Goal: Task Accomplishment & Management: Use online tool/utility

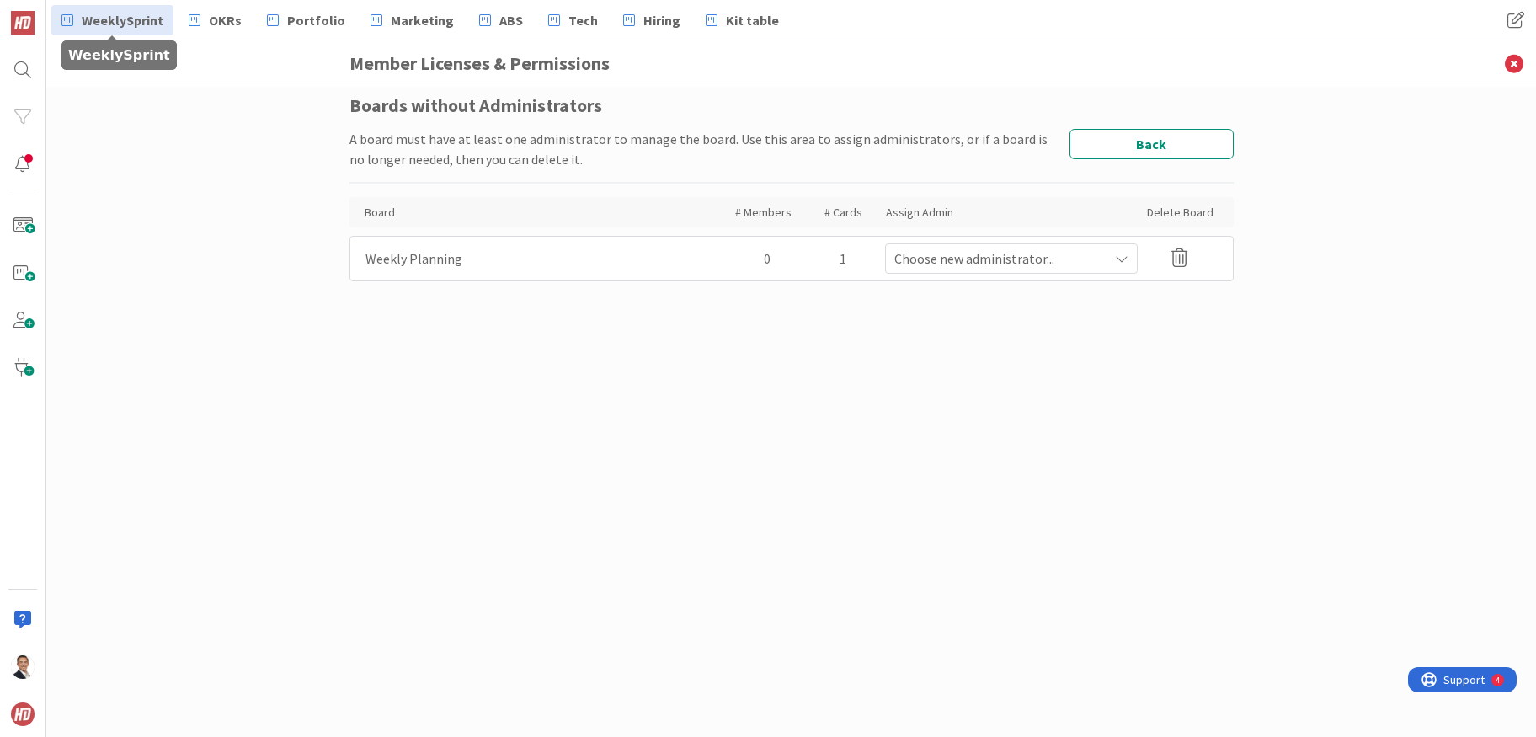
click at [127, 26] on span "WeeklySprint" at bounding box center [123, 20] width 82 height 20
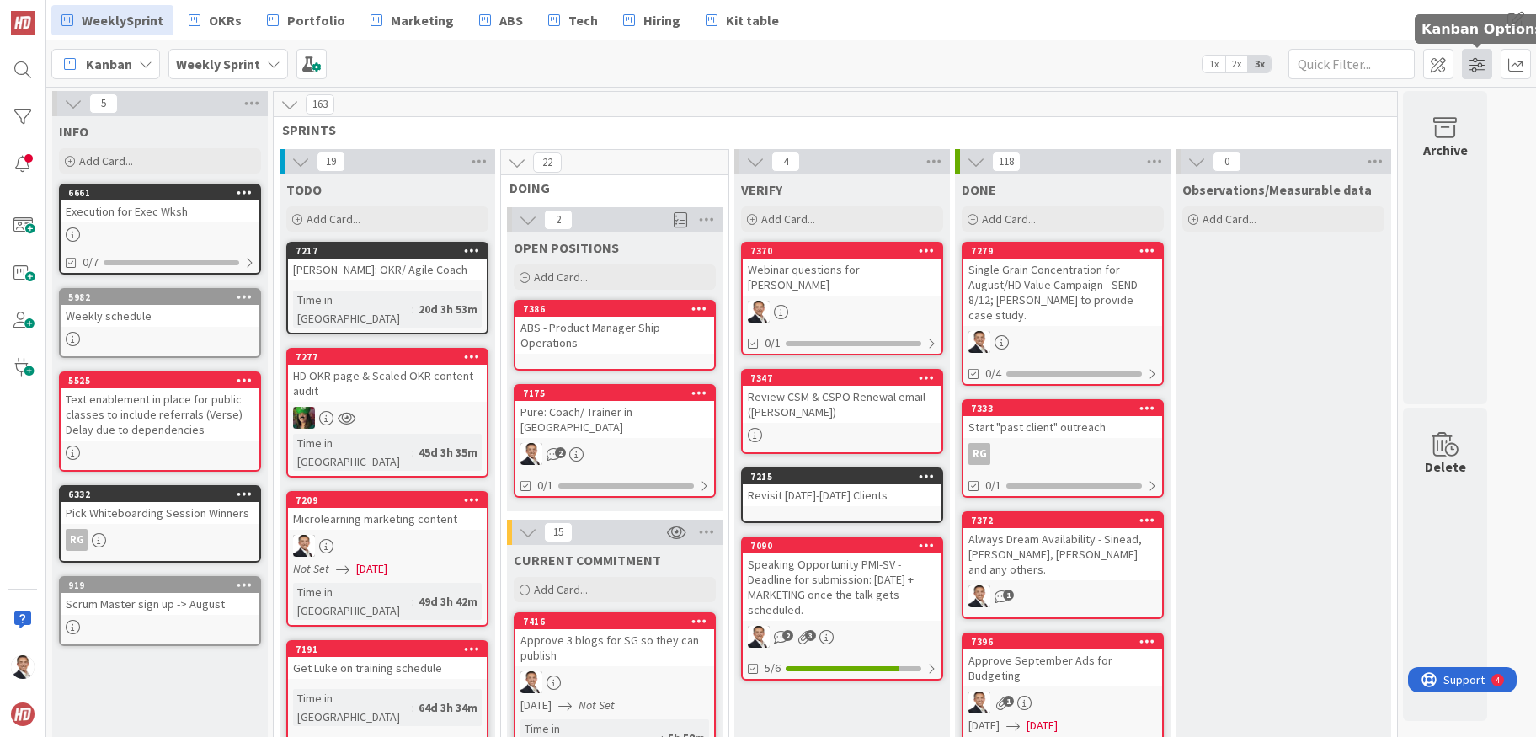
click at [1483, 65] on span at bounding box center [1477, 64] width 30 height 30
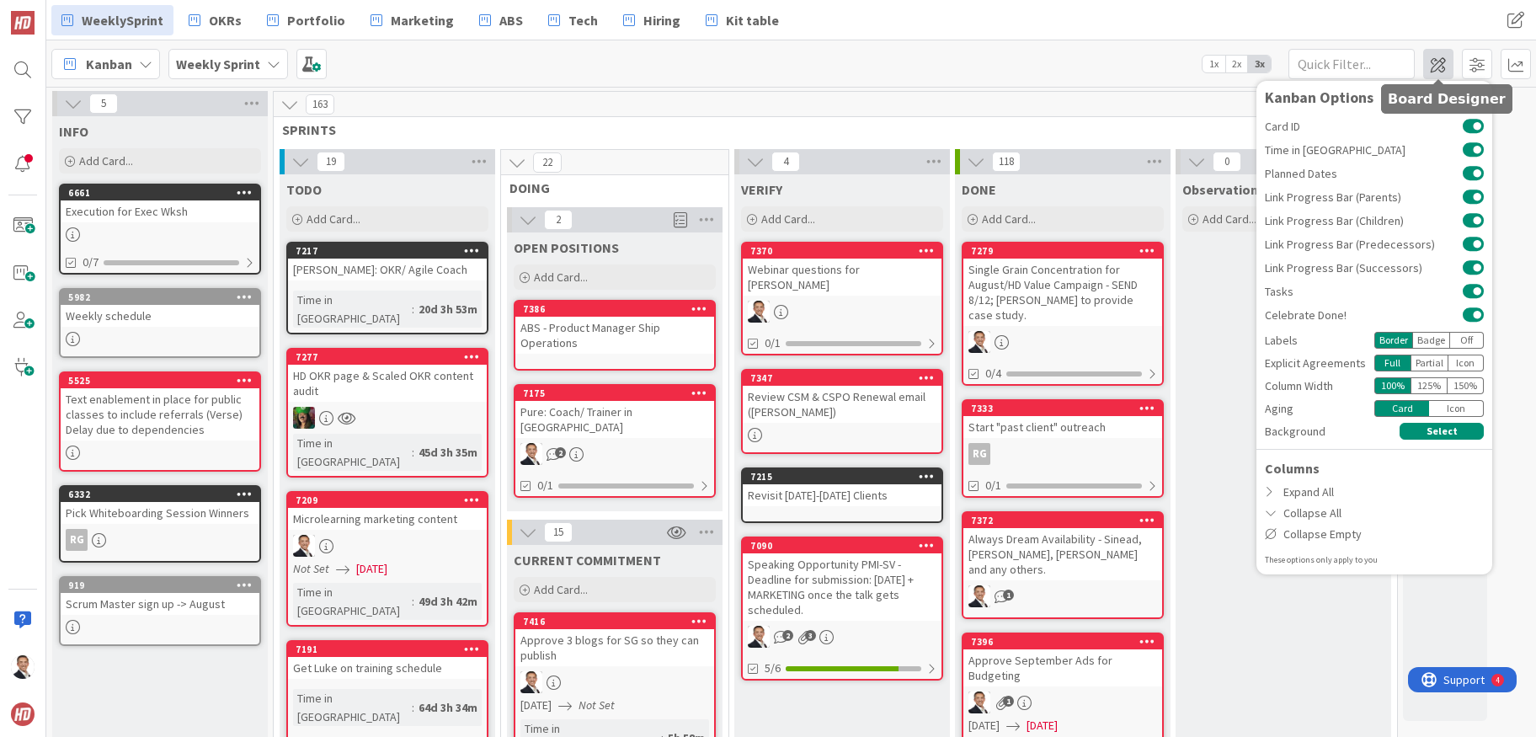
click at [1433, 66] on span at bounding box center [1438, 64] width 30 height 30
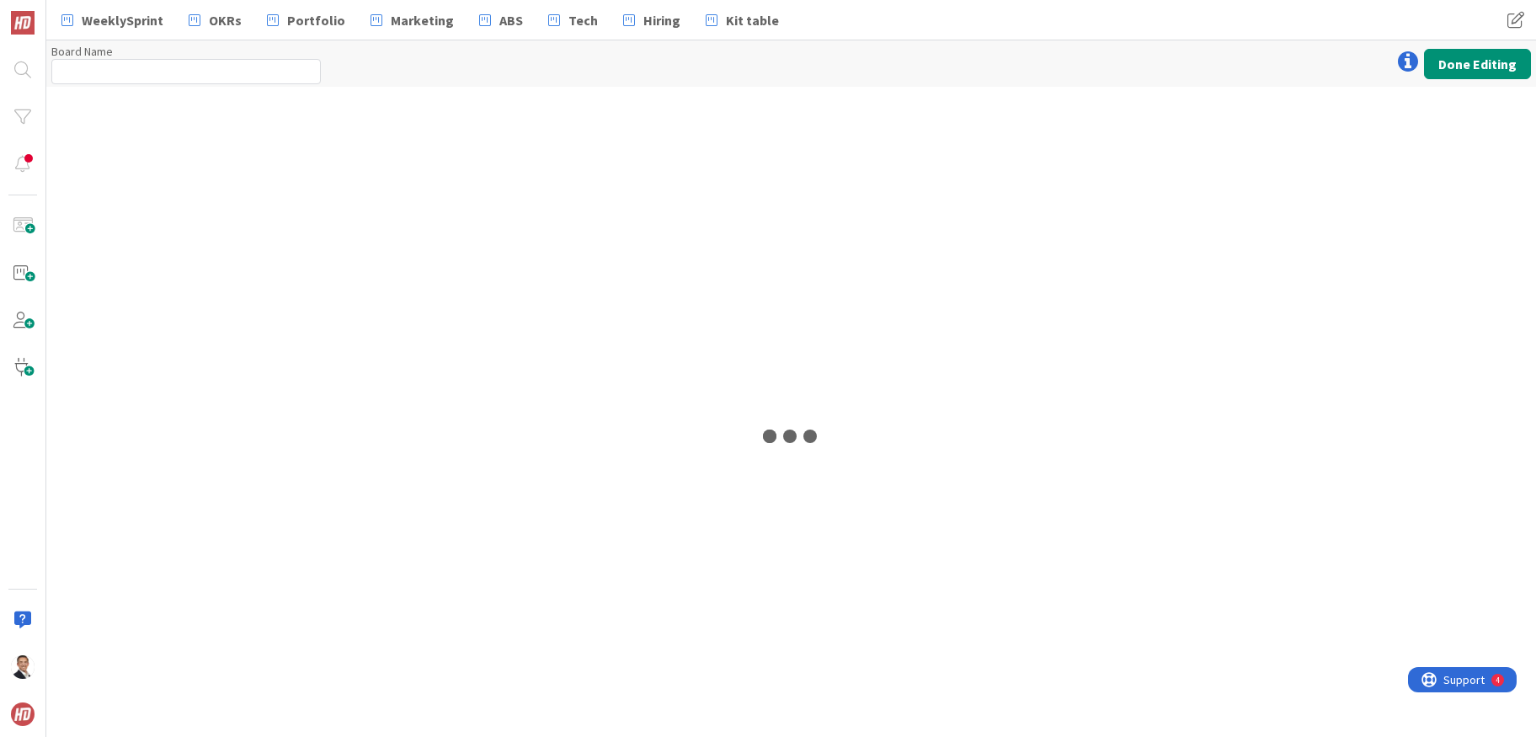
type input "Weekly Sprint"
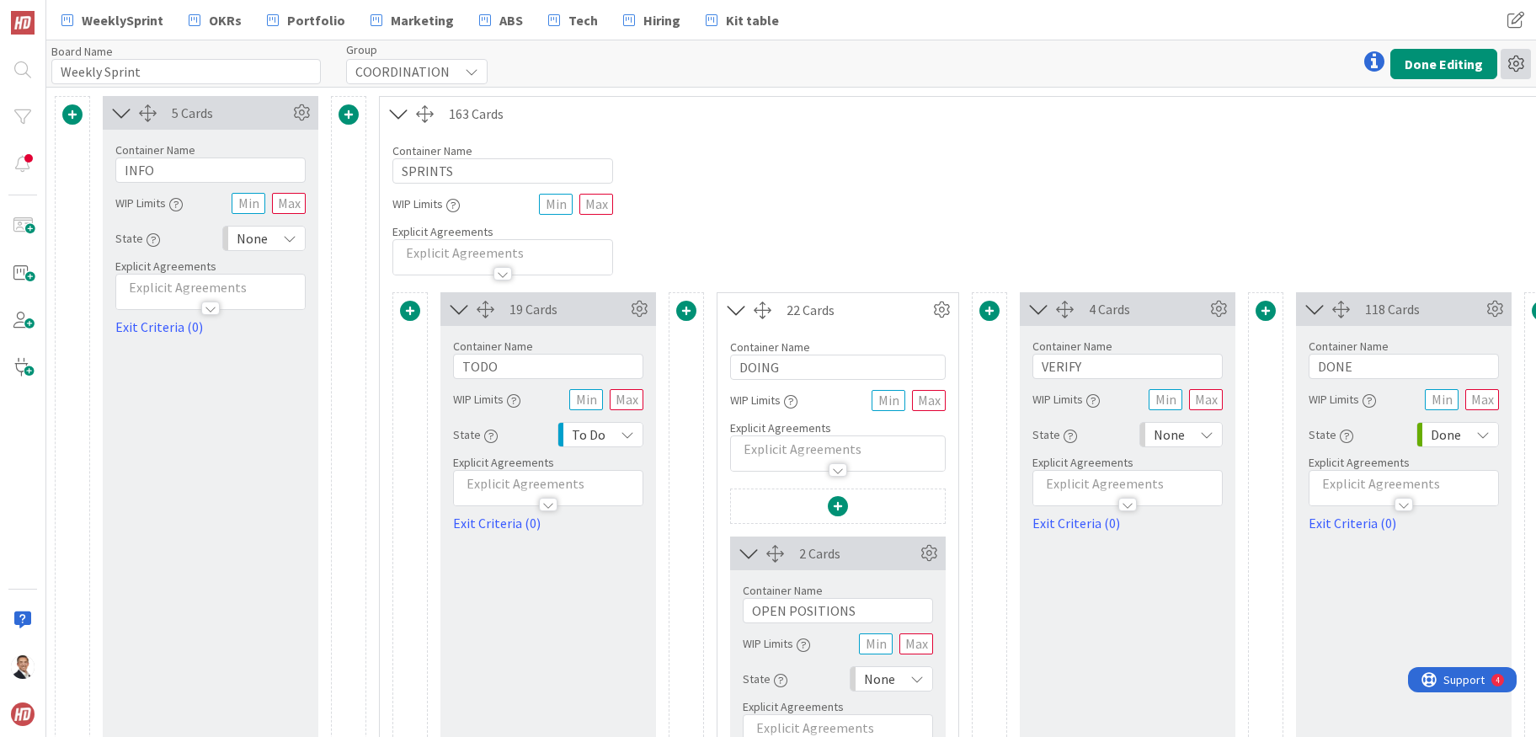
click at [1519, 65] on icon at bounding box center [1515, 64] width 30 height 30
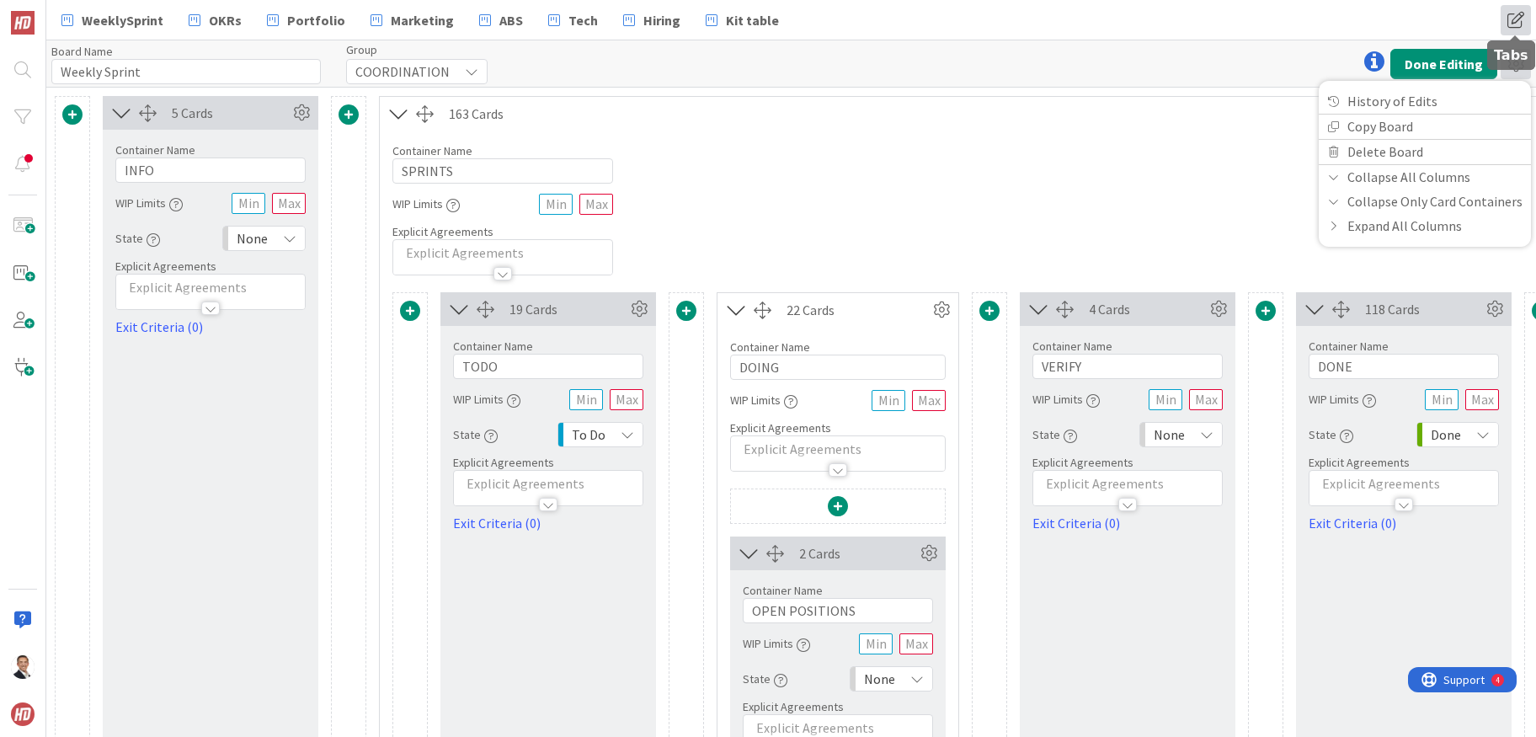
click at [1519, 14] on span at bounding box center [1515, 20] width 30 height 30
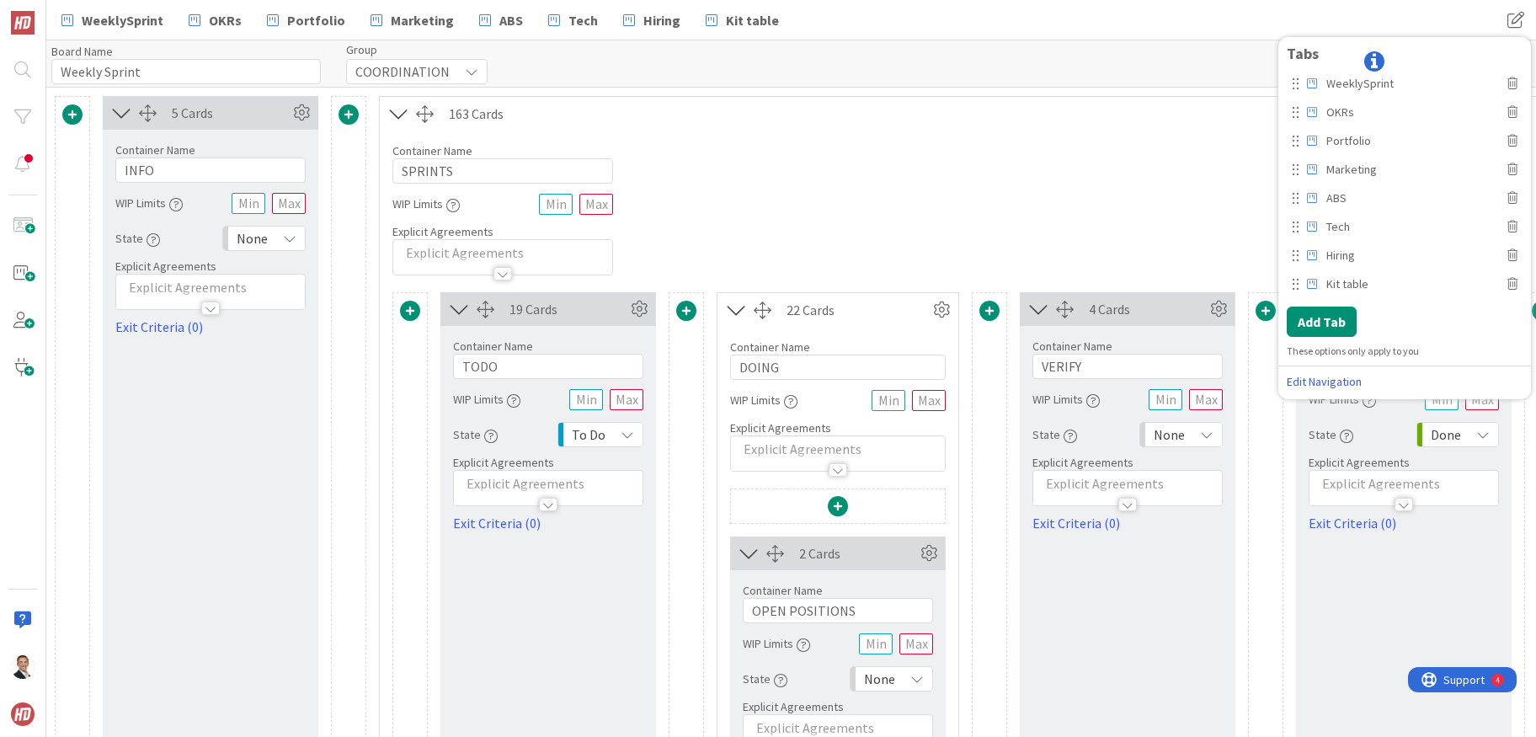
click at [1121, 46] on div "Board Name 13 / 64 Weekly Sprint Group COORDINATION Done Editing History of Edi…" at bounding box center [791, 63] width 1490 height 46
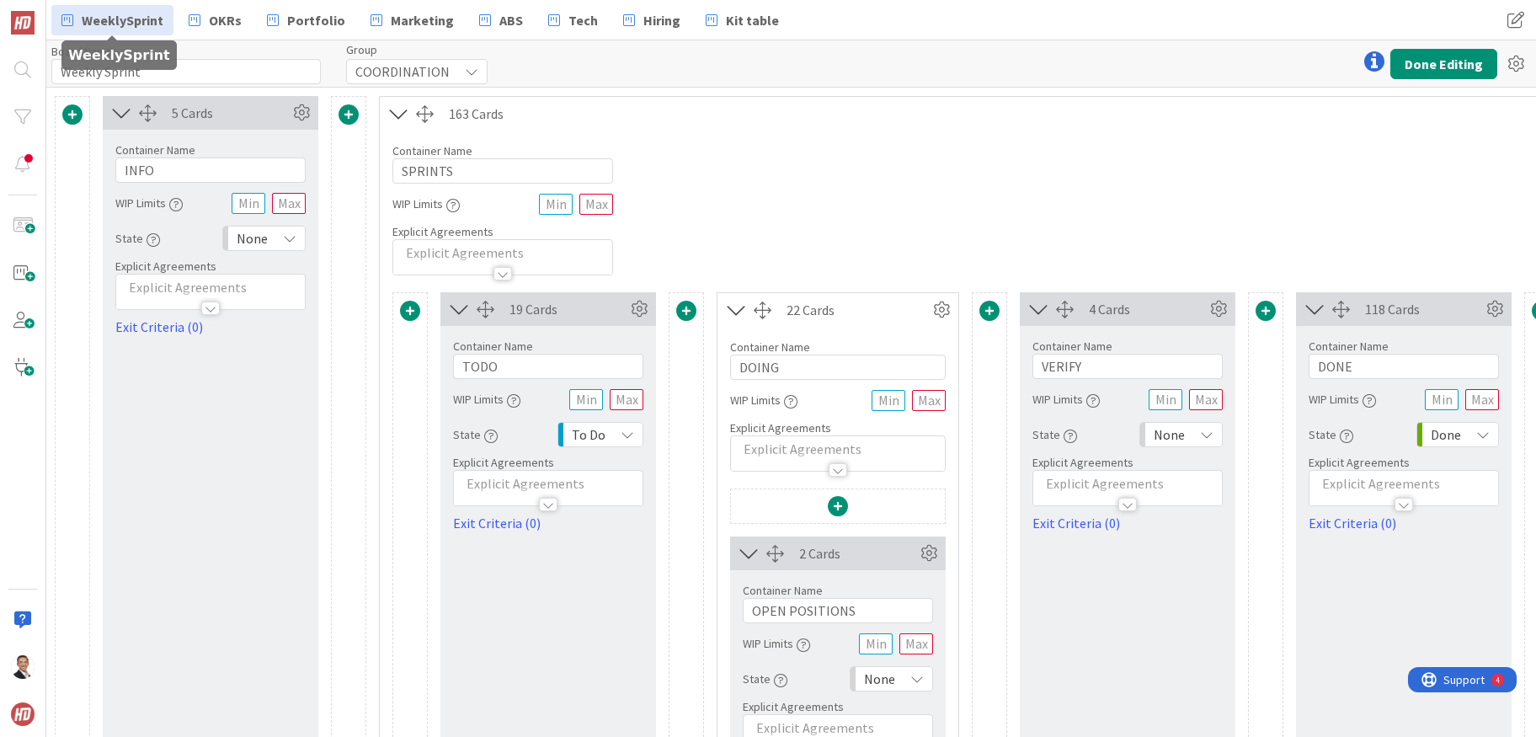
click at [138, 19] on span "WeeklySprint" at bounding box center [123, 20] width 82 height 20
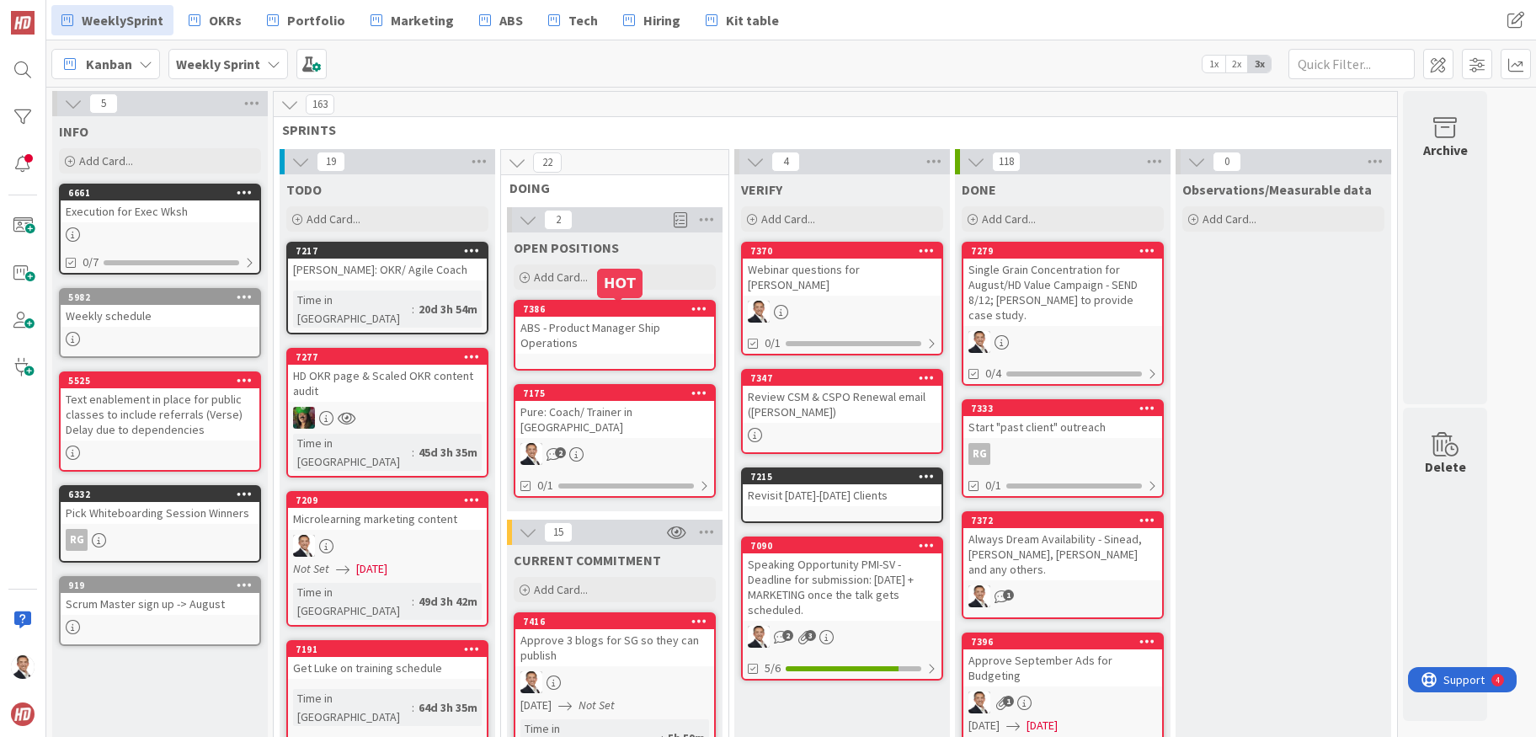
click at [633, 312] on div "7386" at bounding box center [618, 309] width 191 height 12
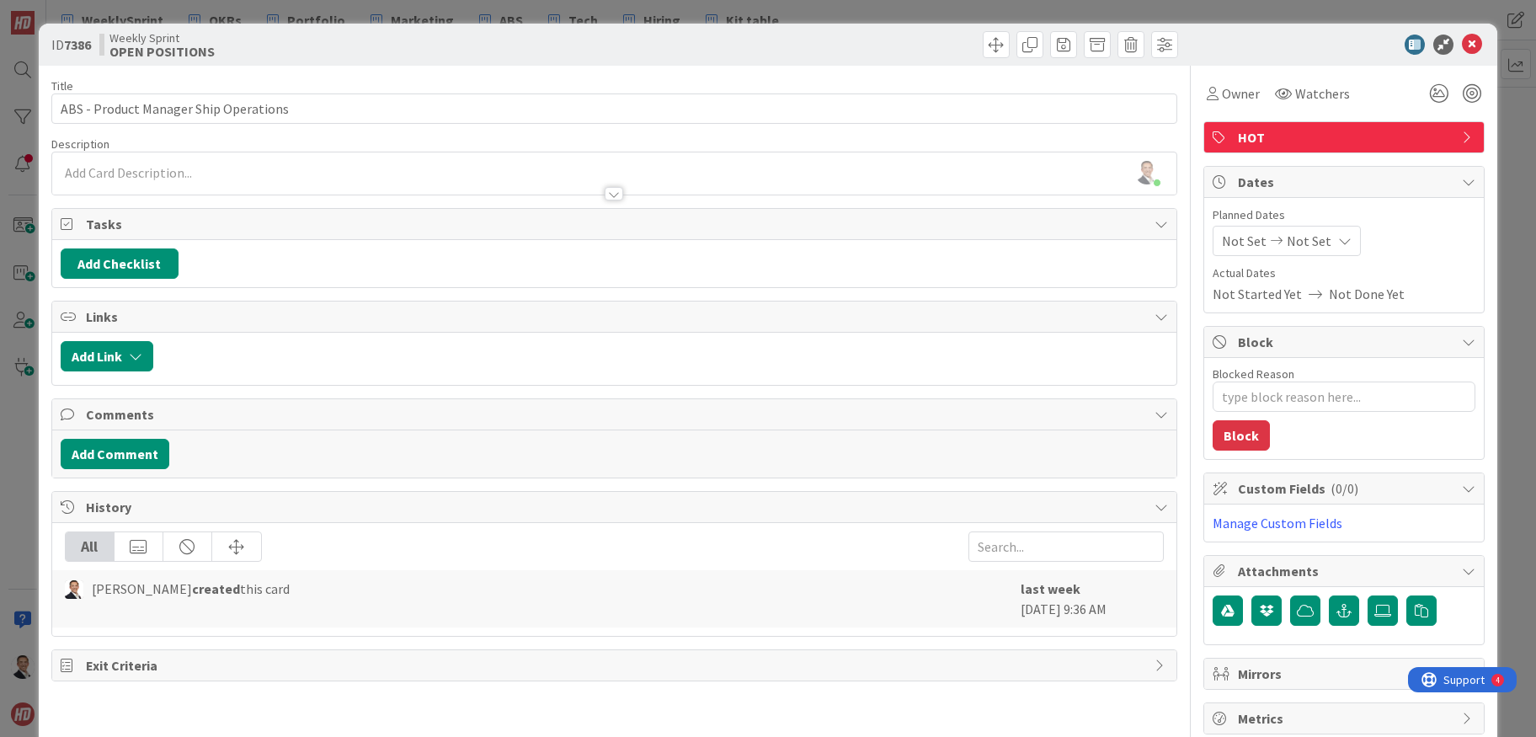
click at [1390, 139] on span "HOT" at bounding box center [1346, 137] width 216 height 20
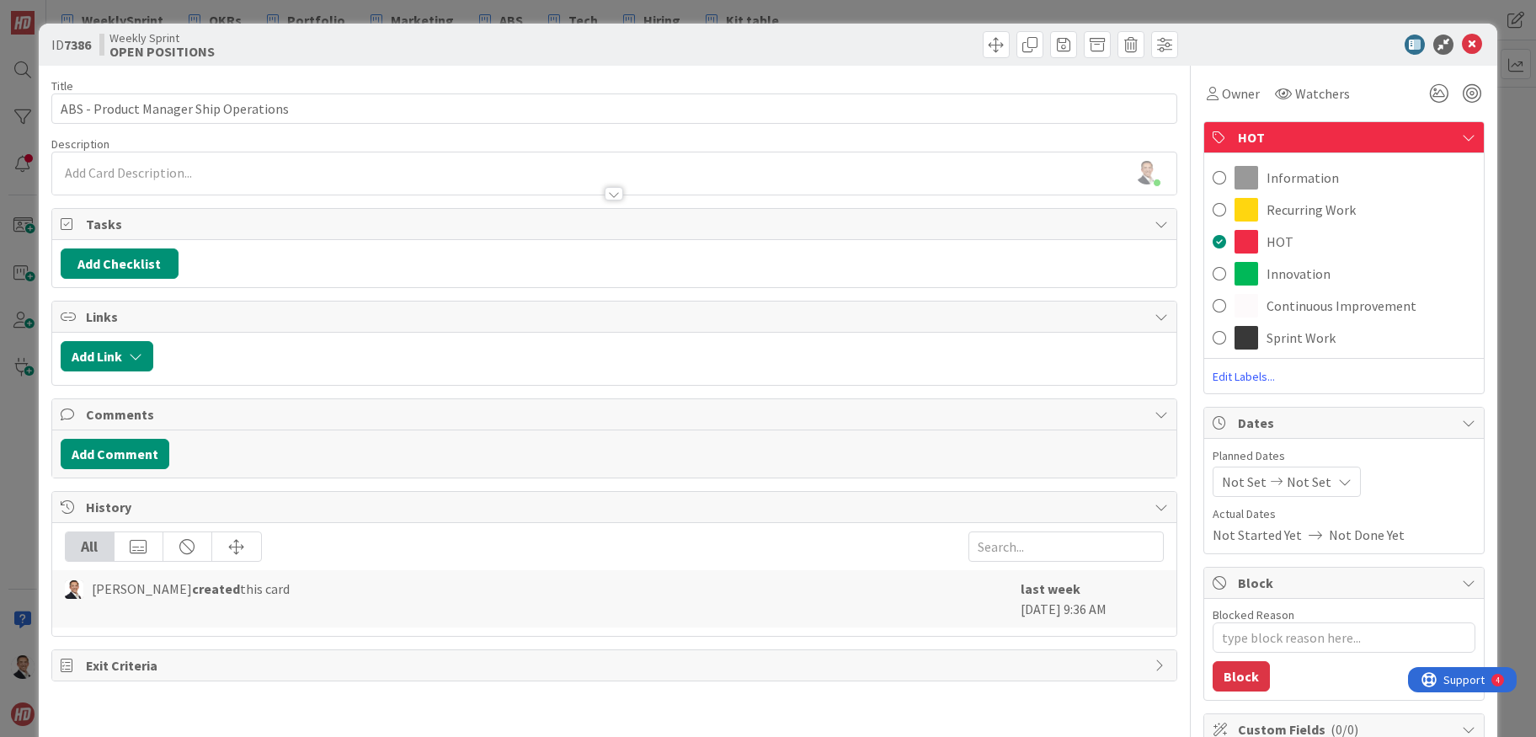
click at [1263, 376] on span "Edit Labels..." at bounding box center [1344, 376] width 280 height 17
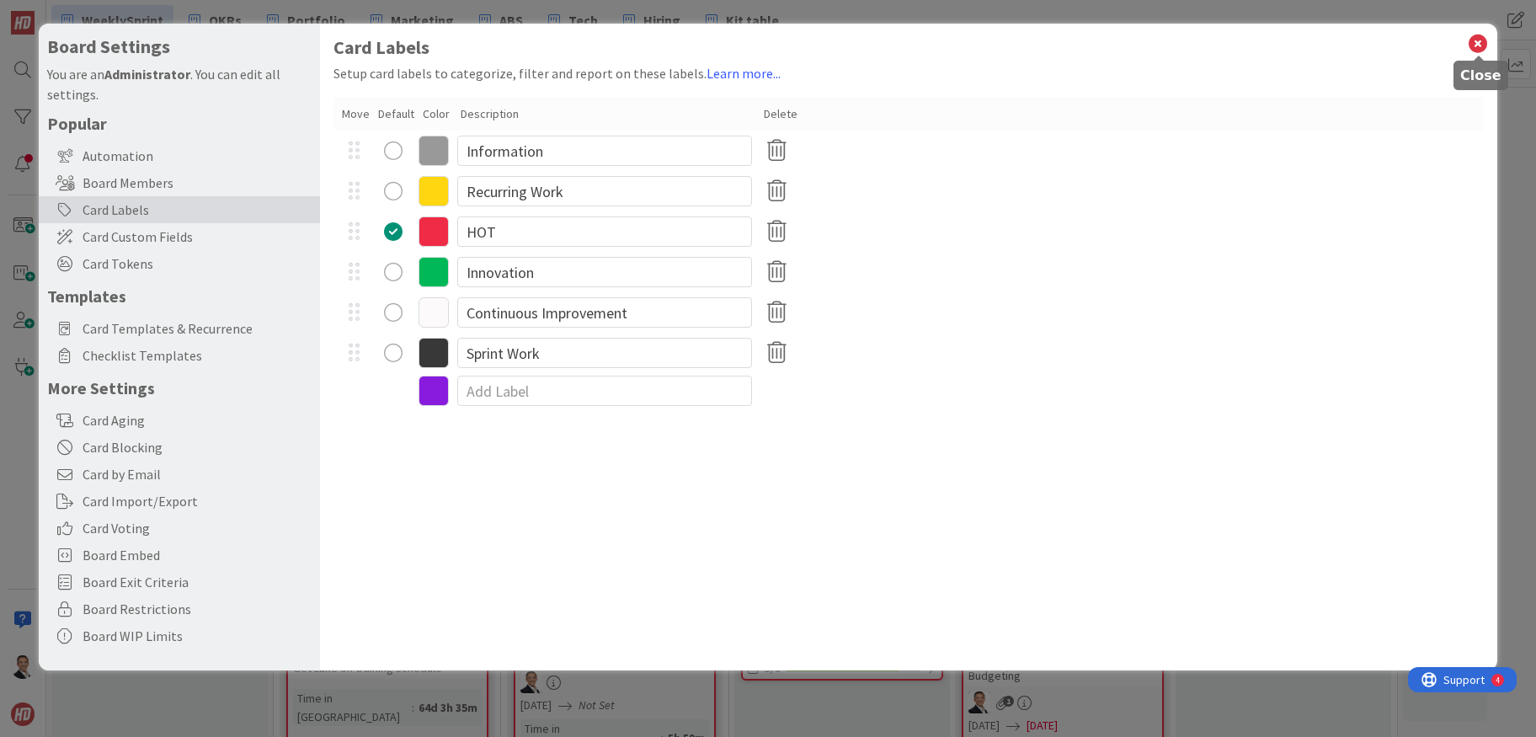
click at [1476, 45] on icon at bounding box center [1478, 44] width 22 height 24
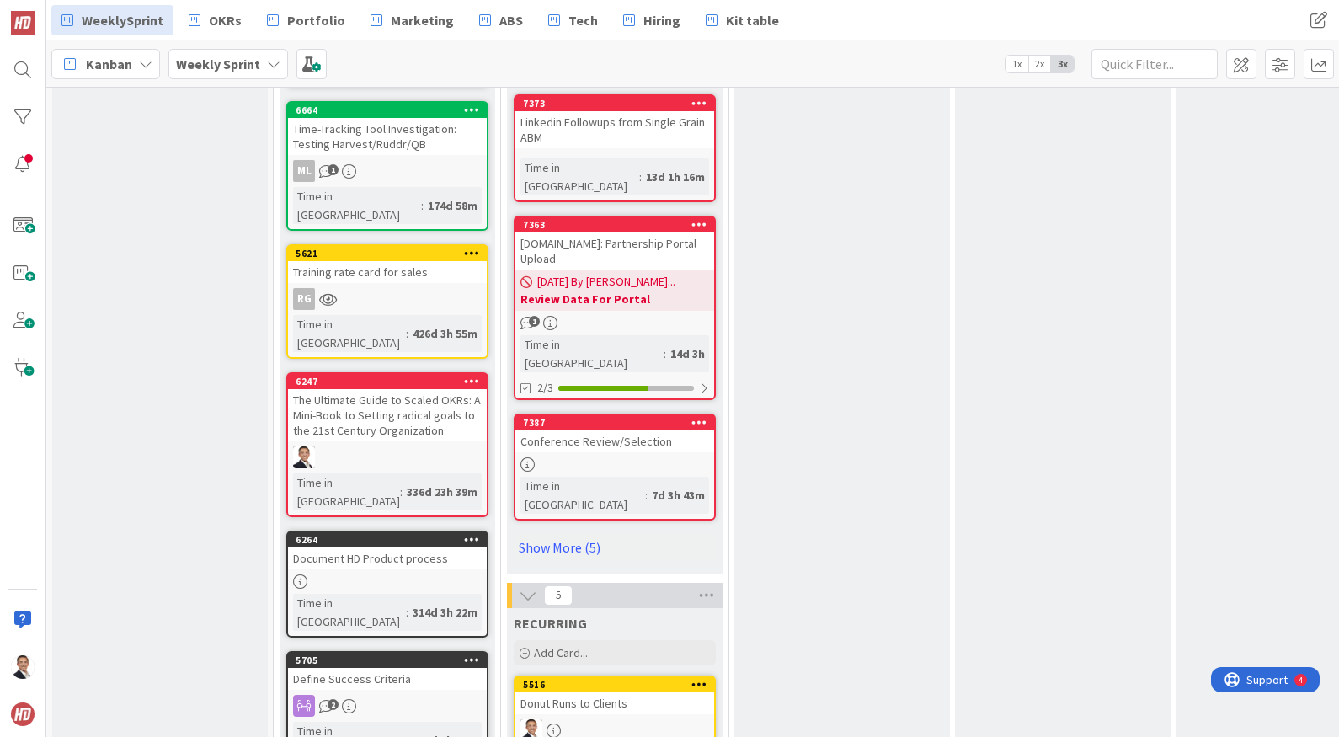
scroll to position [1697, 0]
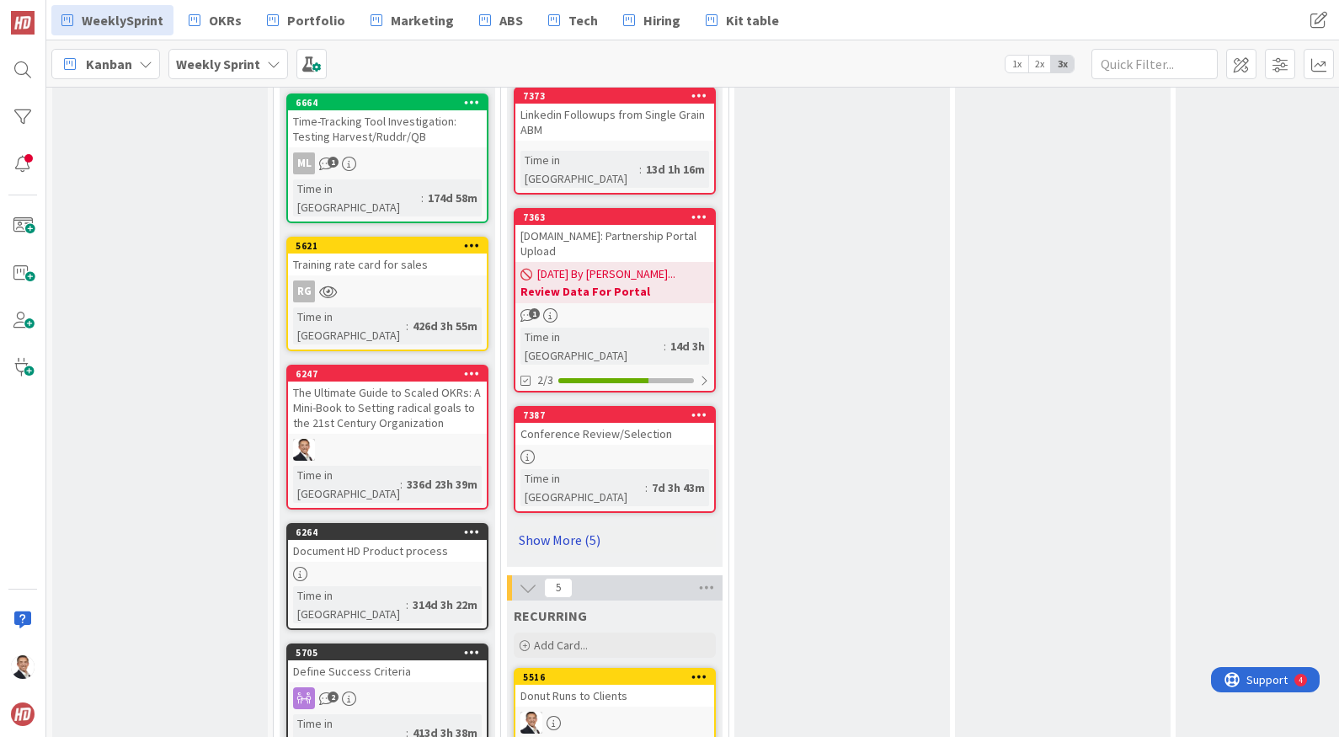
click at [583, 526] on link "Show More (5)" at bounding box center [615, 539] width 202 height 27
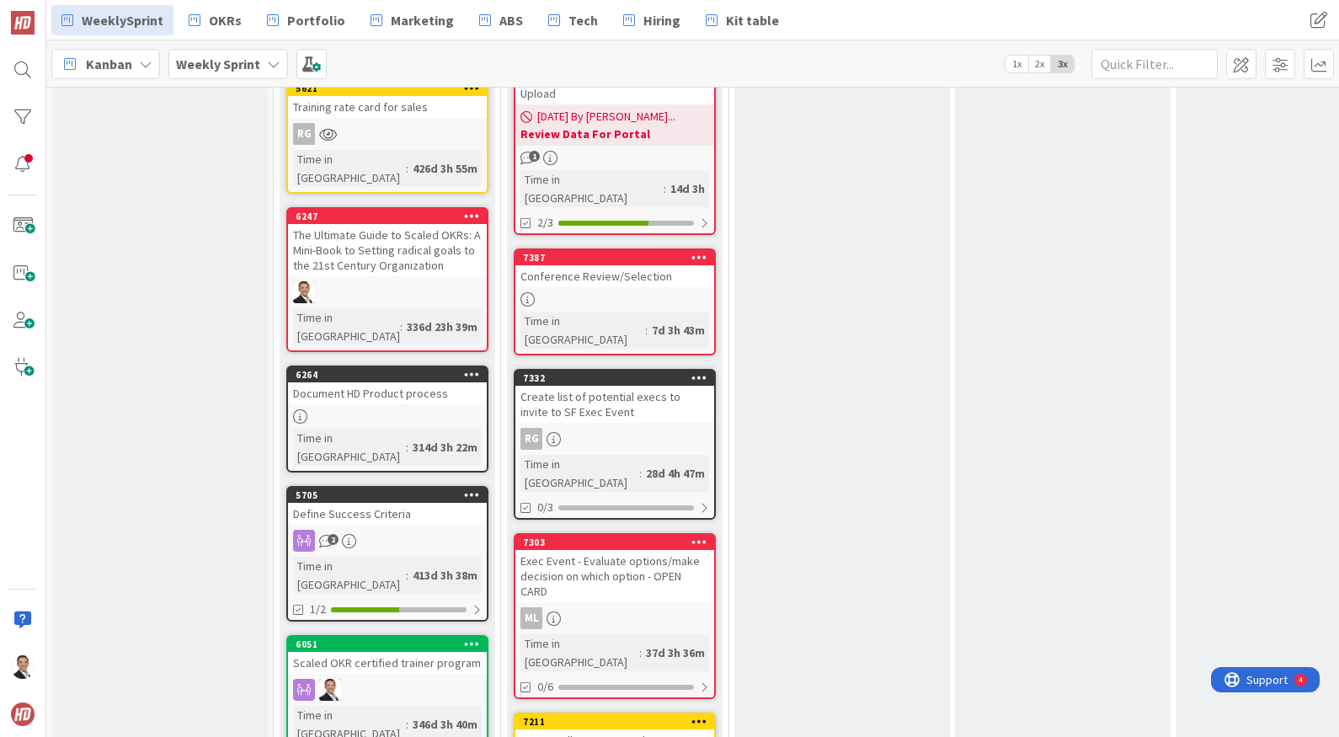
scroll to position [1863, 0]
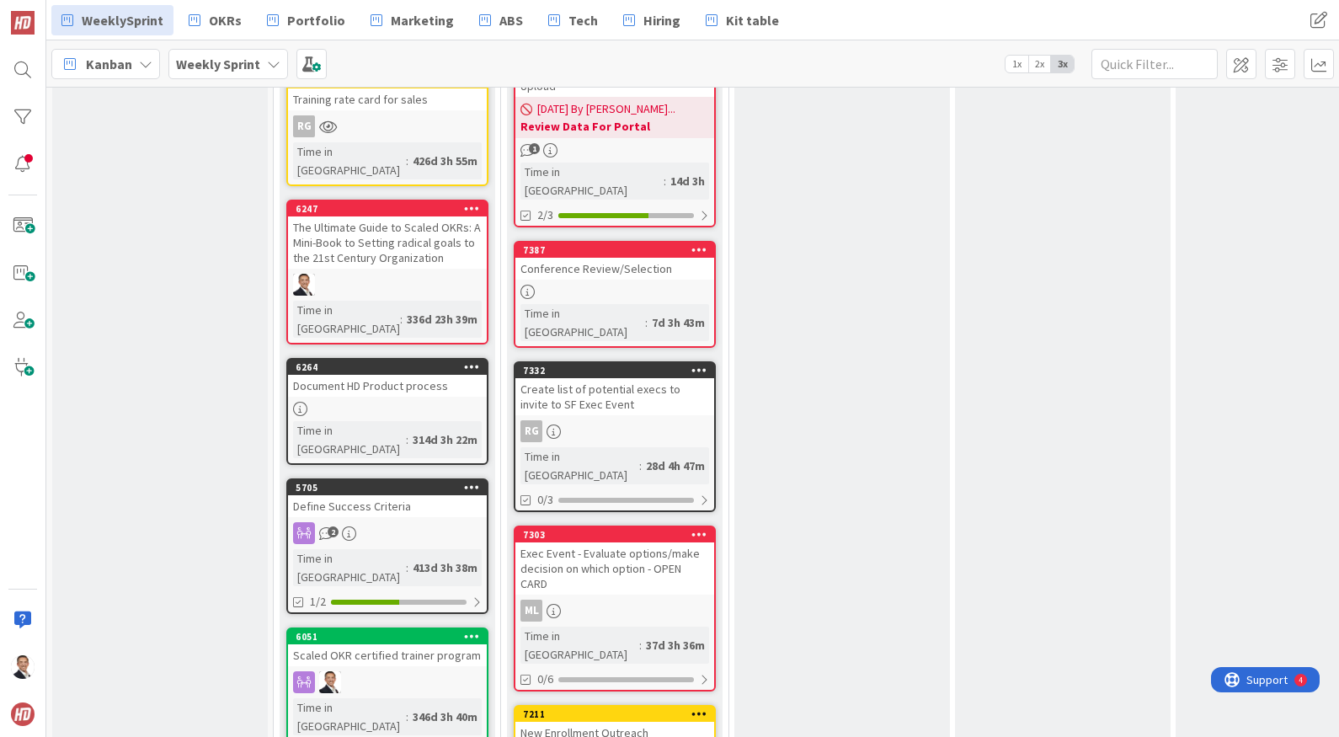
click at [626, 542] on div "Exec Event - Evaluate options/make decision on which option - OPEN CARD" at bounding box center [614, 568] width 199 height 52
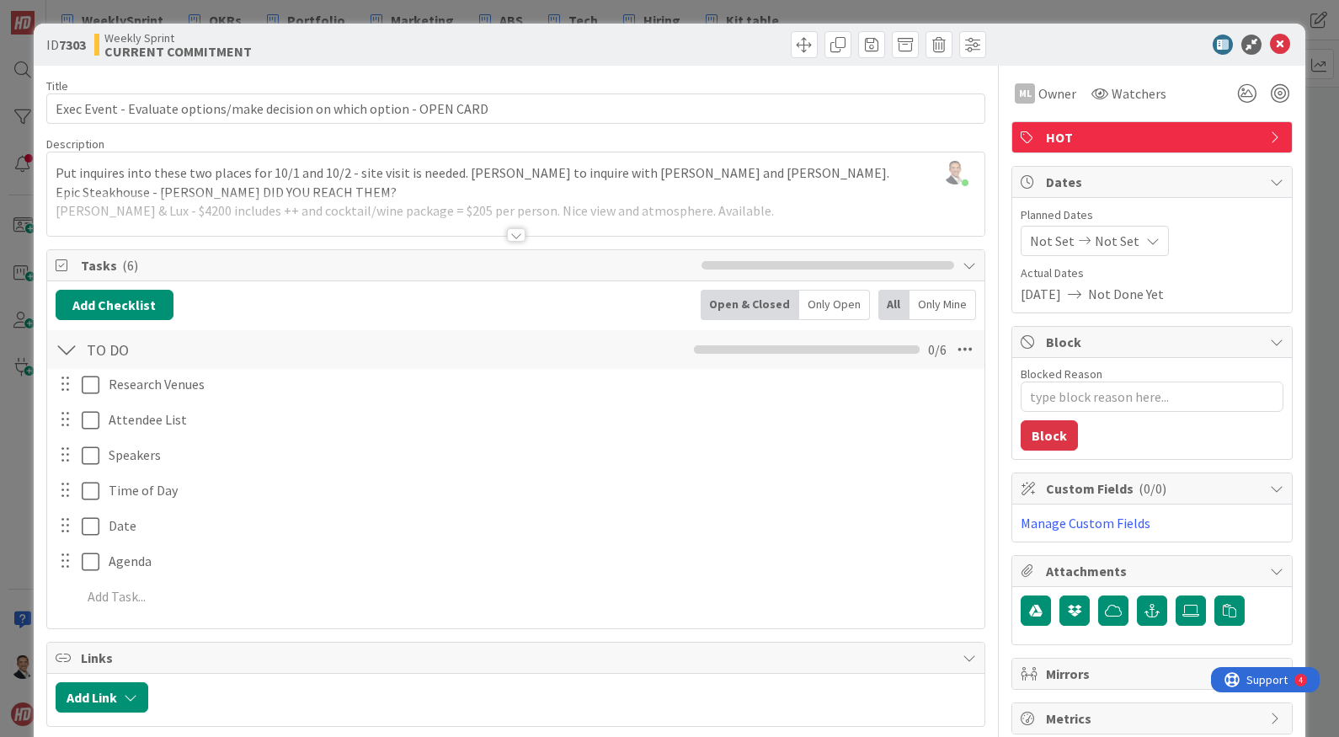
click at [515, 237] on div at bounding box center [516, 234] width 19 height 13
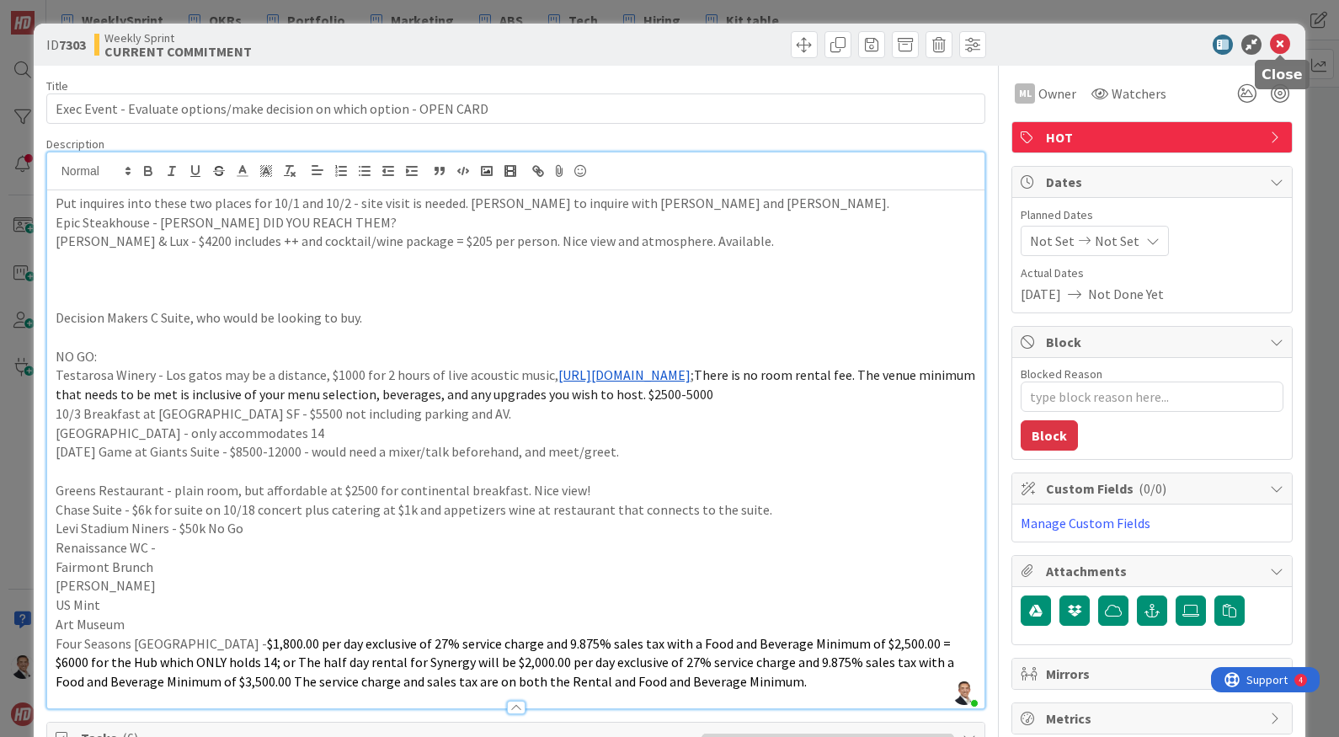
click at [1282, 46] on icon at bounding box center [1280, 45] width 20 height 20
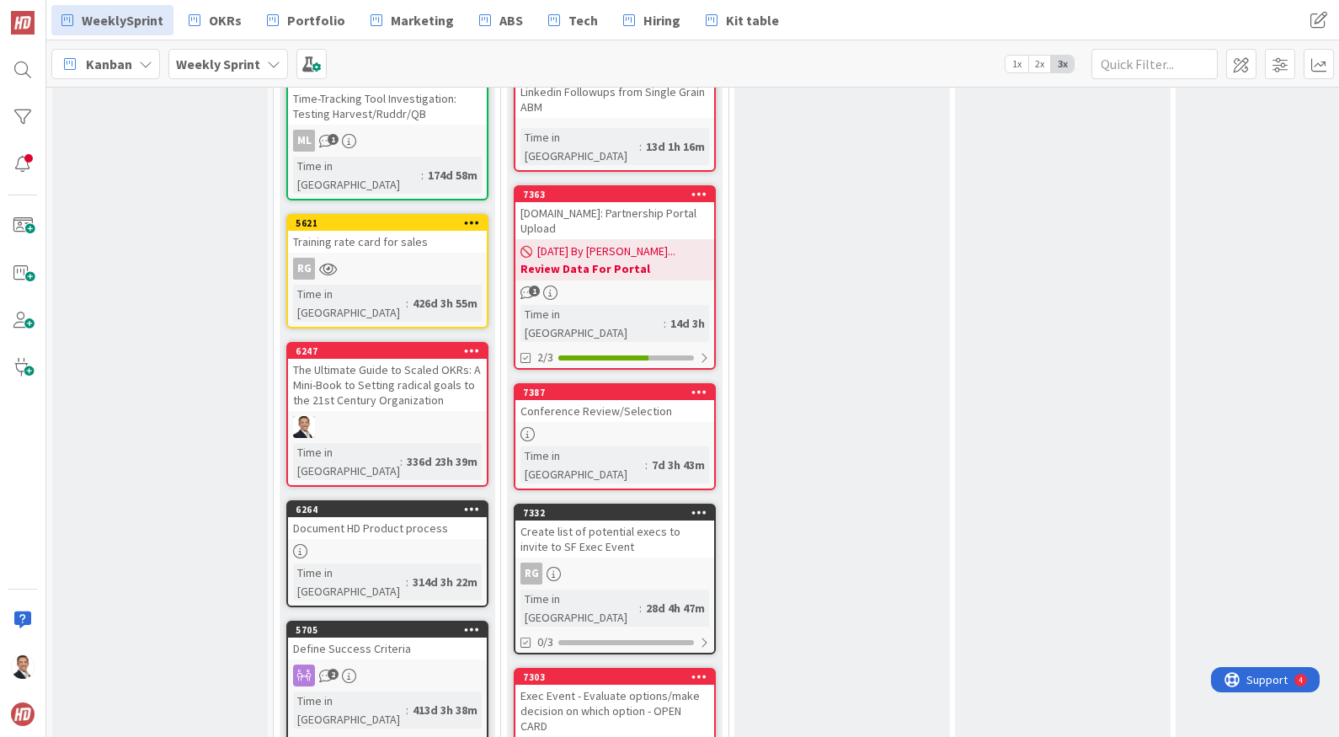
scroll to position [1719, 0]
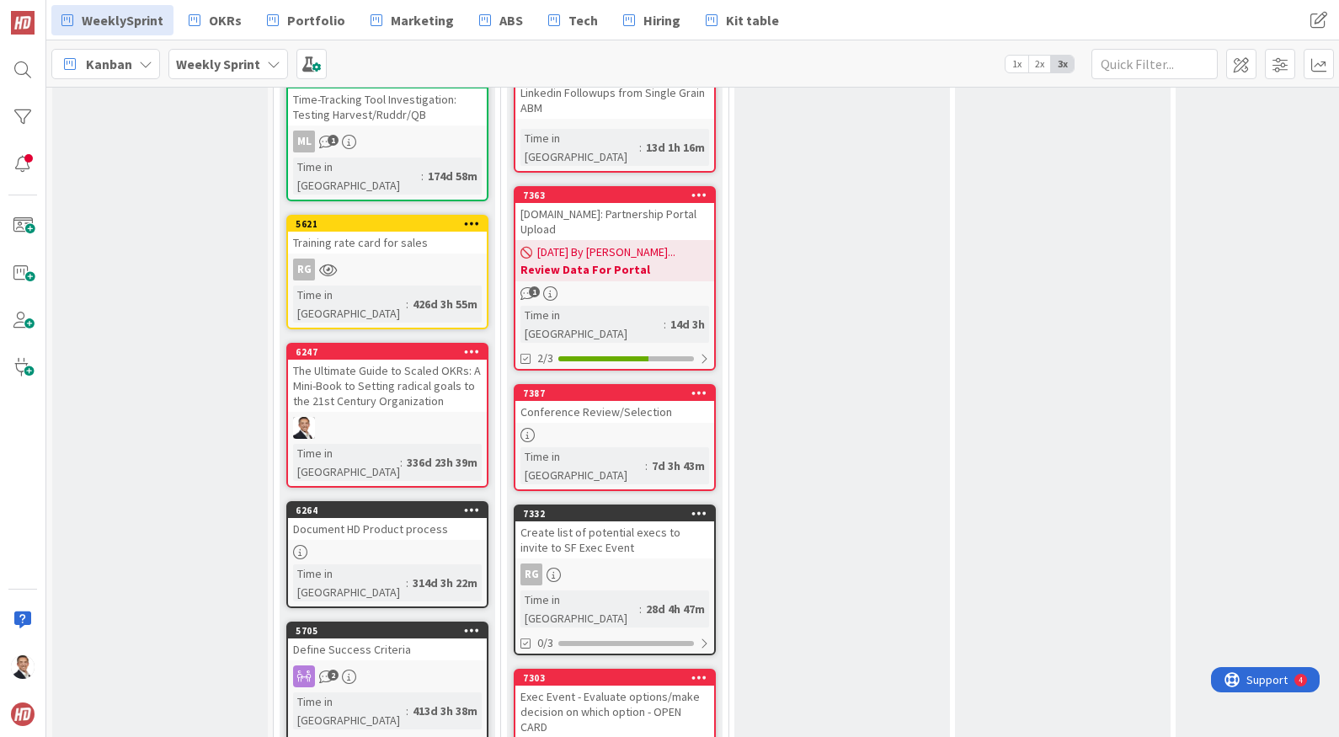
click at [623, 521] on div "Create list of potential execs to invite to SF Exec Event" at bounding box center [614, 539] width 199 height 37
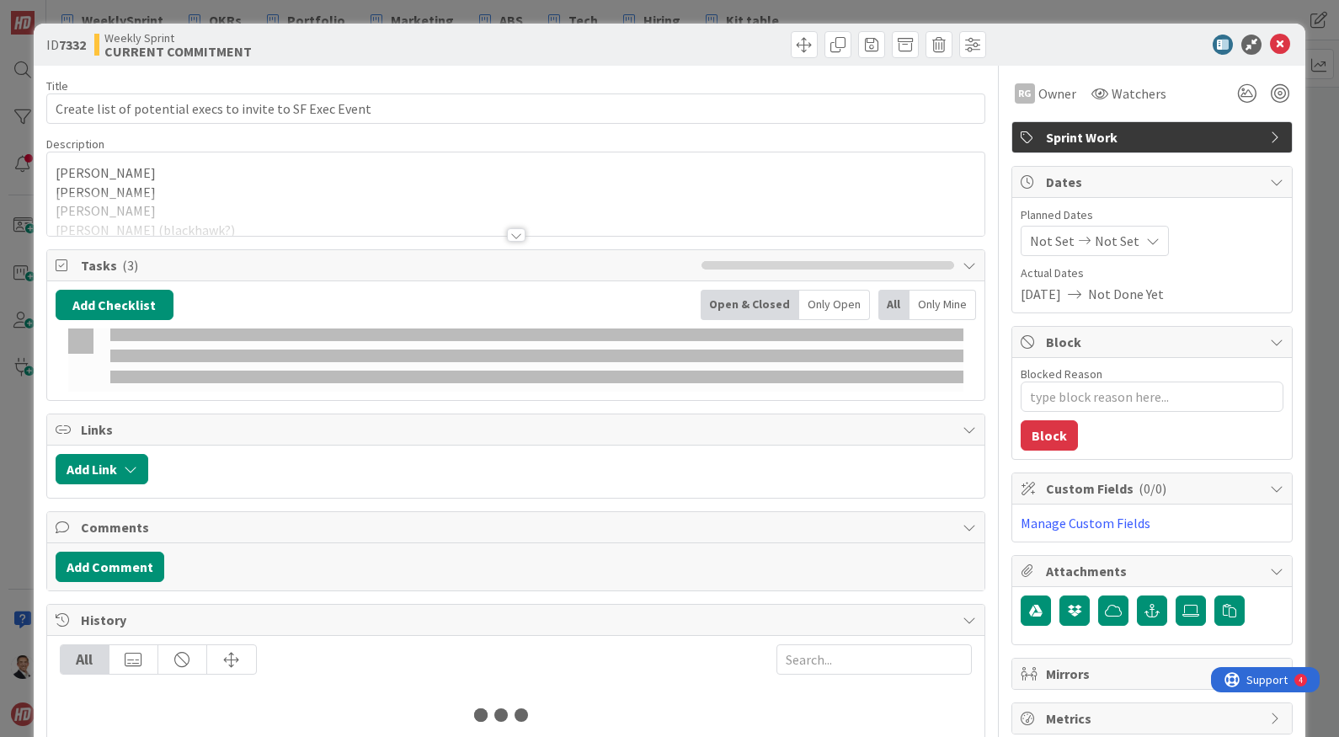
type textarea "x"
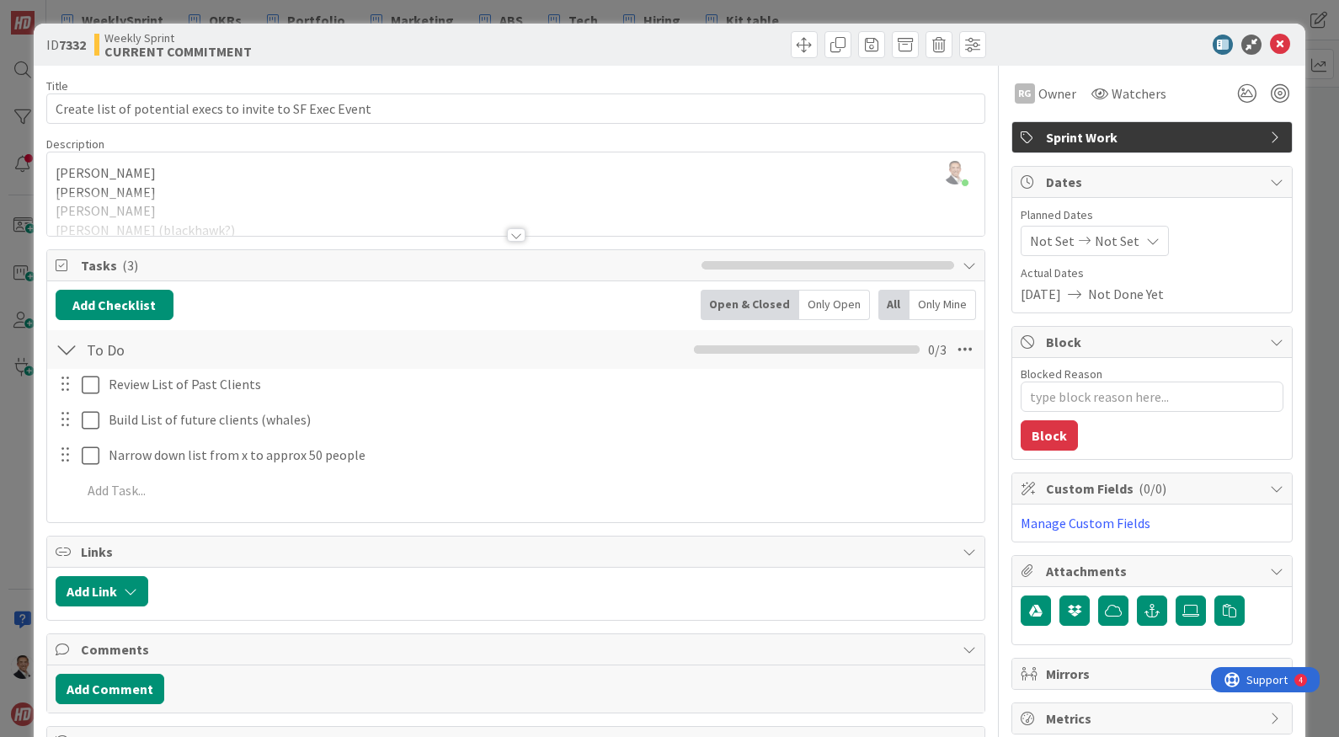
drag, startPoint x: 517, startPoint y: 234, endPoint x: 473, endPoint y: 236, distance: 43.8
click at [517, 234] on div at bounding box center [516, 234] width 19 height 13
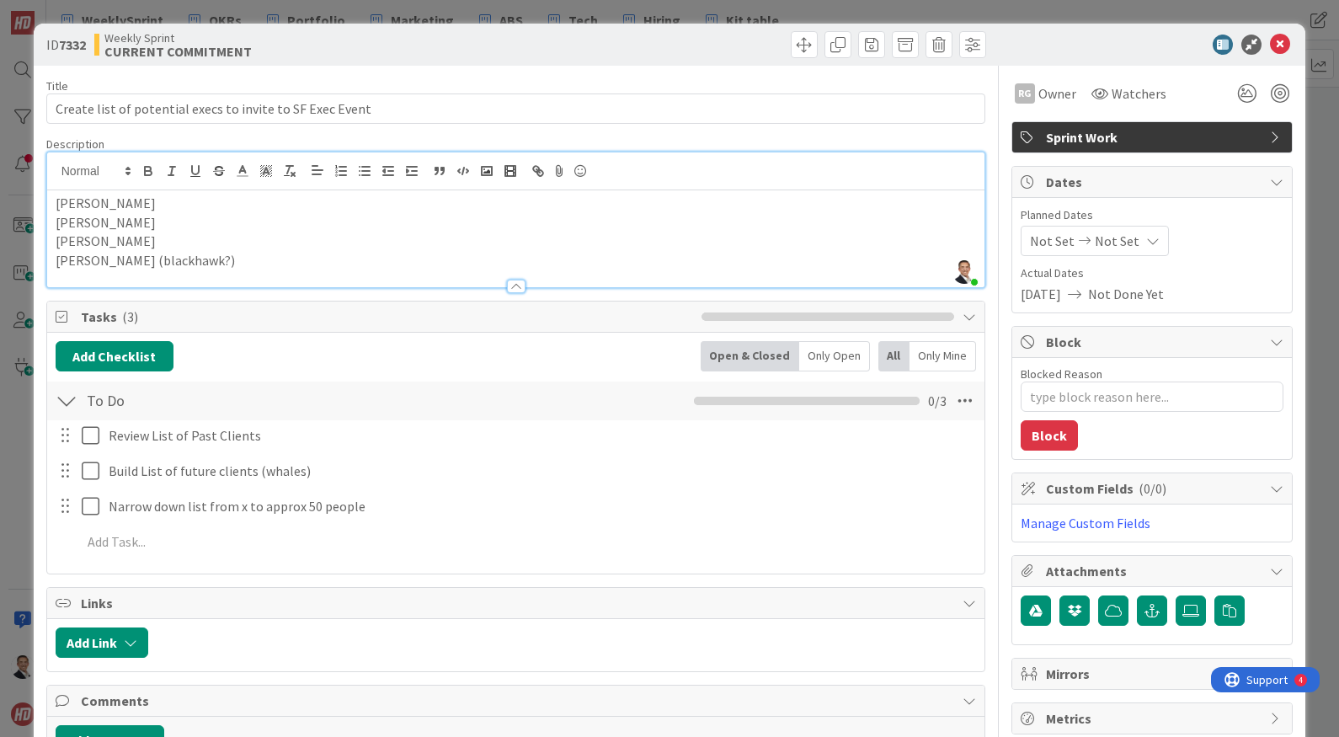
click at [306, 259] on p "Ann (blackhawk?)" at bounding box center [516, 260] width 921 height 19
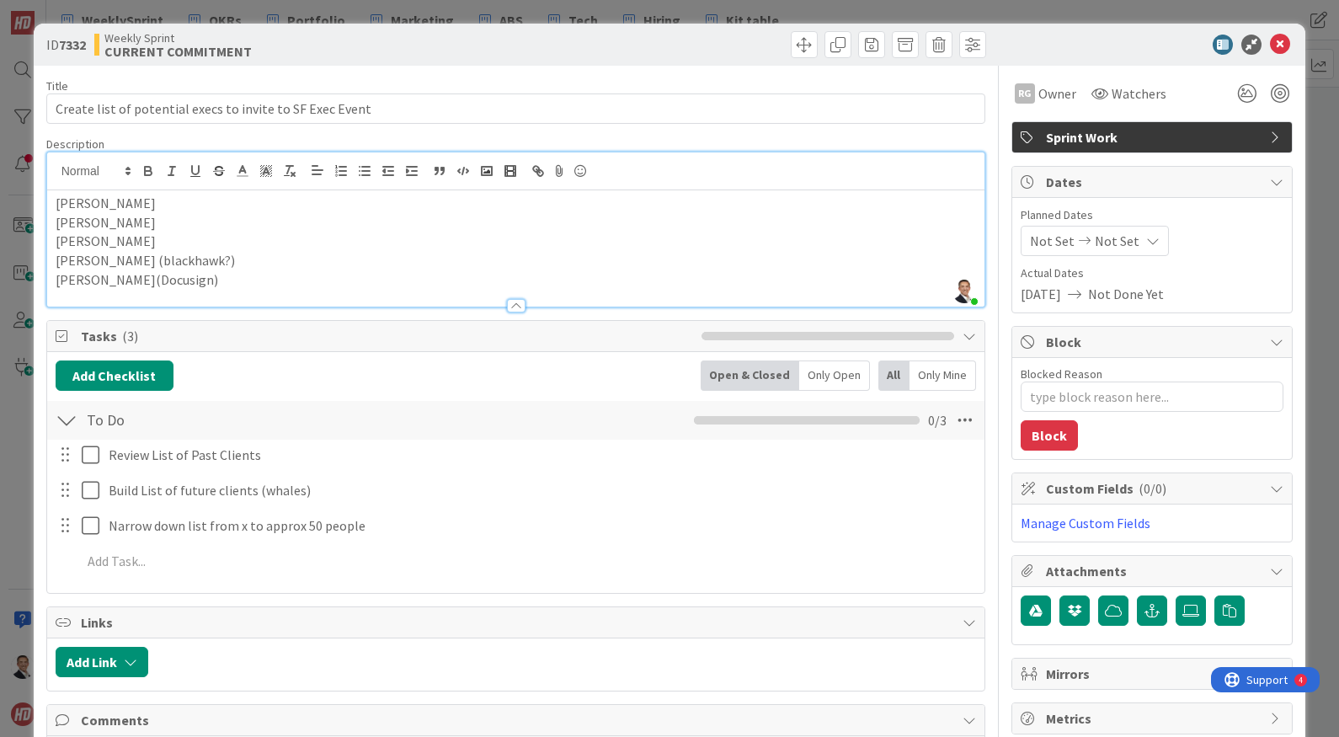
click at [196, 284] on p "Tom Tsao(Docusign)" at bounding box center [516, 279] width 921 height 19
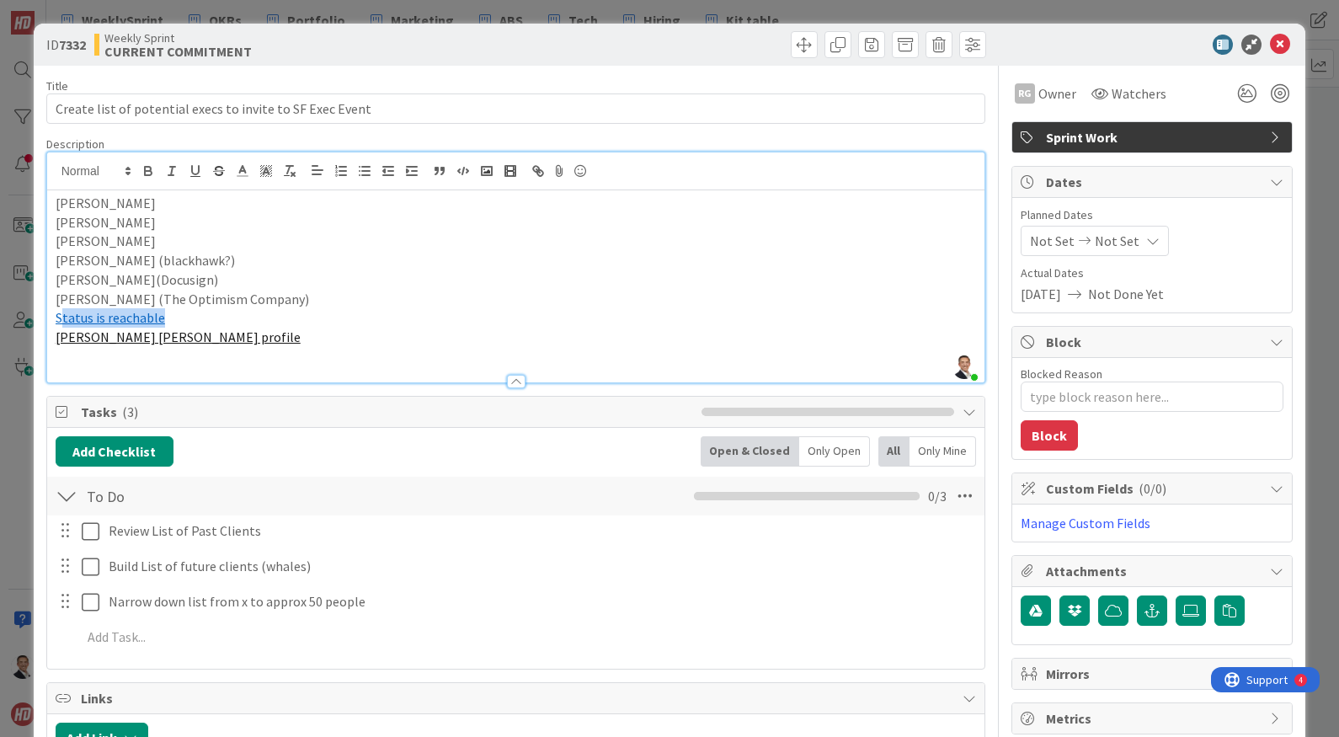
drag, startPoint x: 208, startPoint y: 327, endPoint x: 71, endPoint y: 312, distance: 138.1
click at [59, 312] on div "Sinead Condon Ryan Jennifer Ann (blackhawk?) Tom Tsao(Docusign) Sara (The Optim…" at bounding box center [516, 286] width 938 height 192
click at [357, 335] on p "Leila PourhashemiView Leila Pourhashemi’s profile" at bounding box center [516, 337] width 921 height 19
drag, startPoint x: 171, startPoint y: 317, endPoint x: 54, endPoint y: 312, distance: 117.1
click at [56, 312] on p "Status is reachable" at bounding box center [516, 317] width 921 height 19
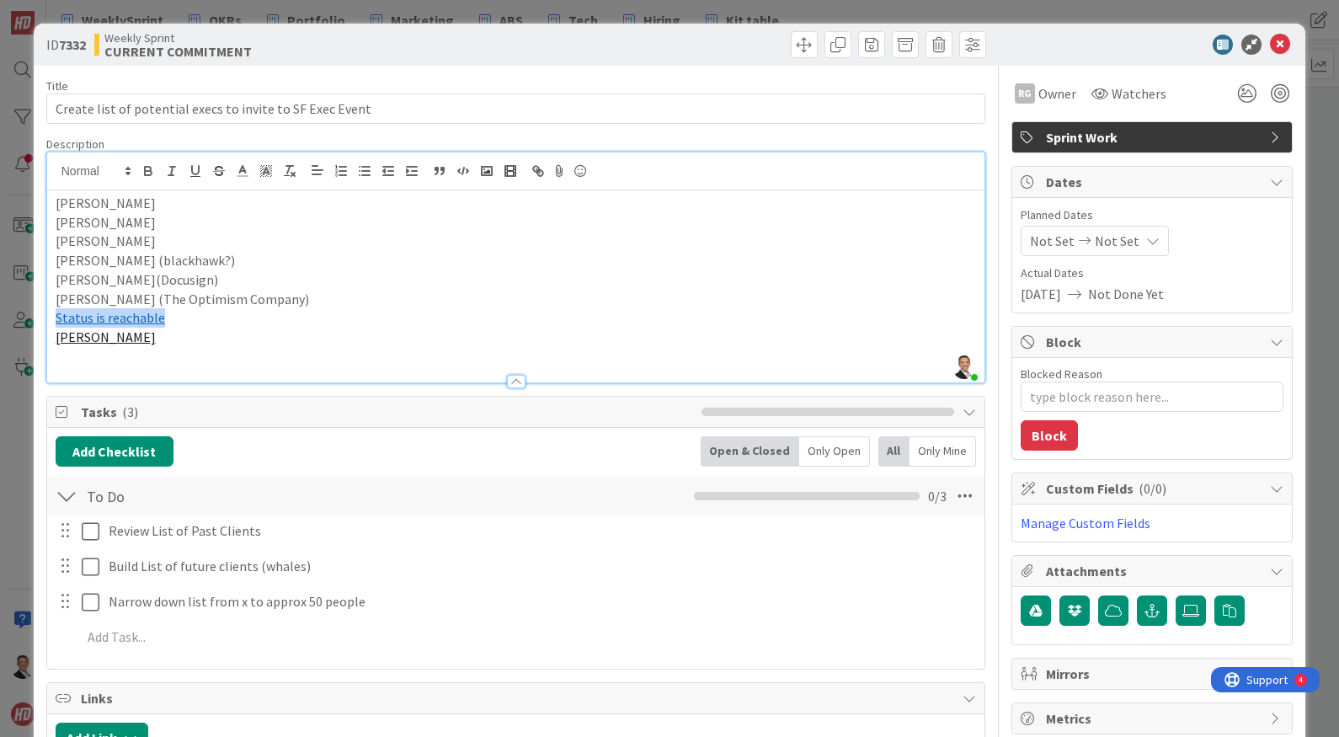
scroll to position [1, 0]
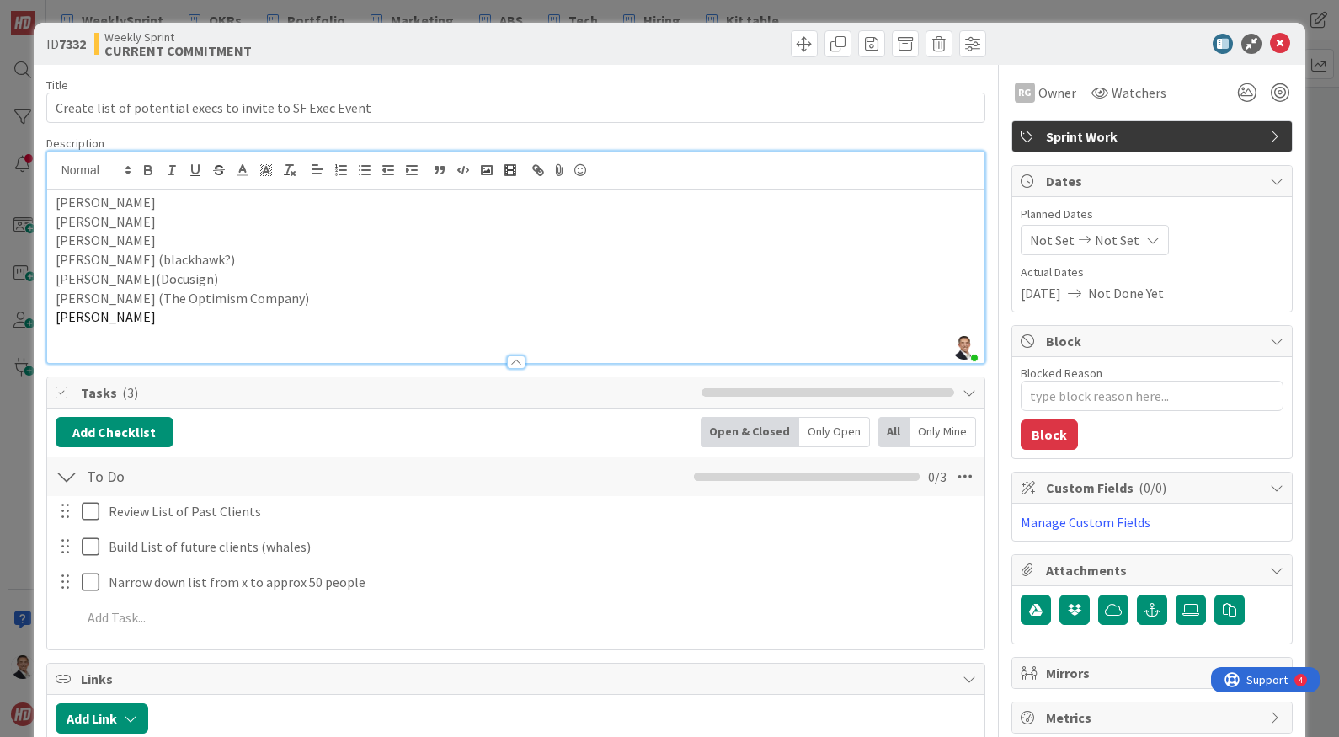
click at [236, 318] on p "Leila Pourhashemi" at bounding box center [516, 316] width 921 height 19
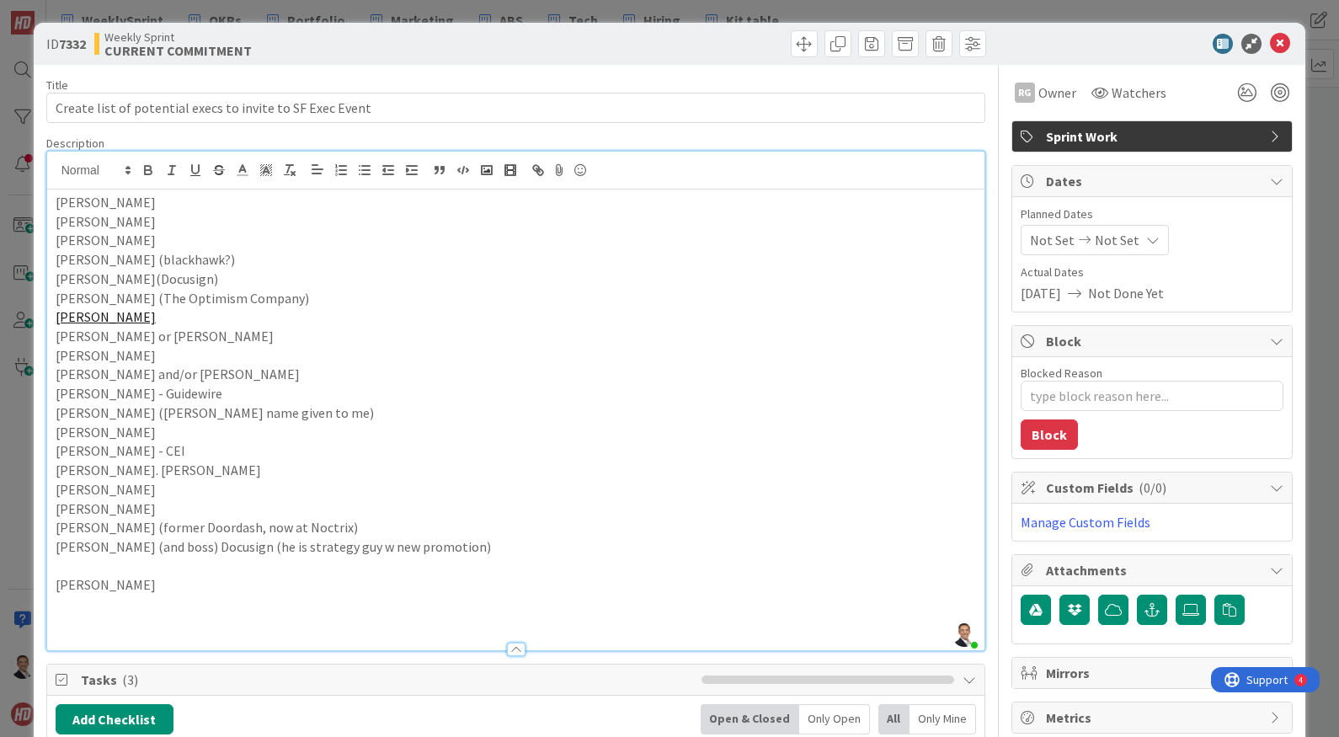
click at [97, 416] on p "Kirsten (Stacey name given to me)" at bounding box center [516, 412] width 921 height 19
click at [100, 359] on p "Garth" at bounding box center [516, 355] width 921 height 19
click at [146, 587] on p "Raji Arisu" at bounding box center [516, 584] width 921 height 19
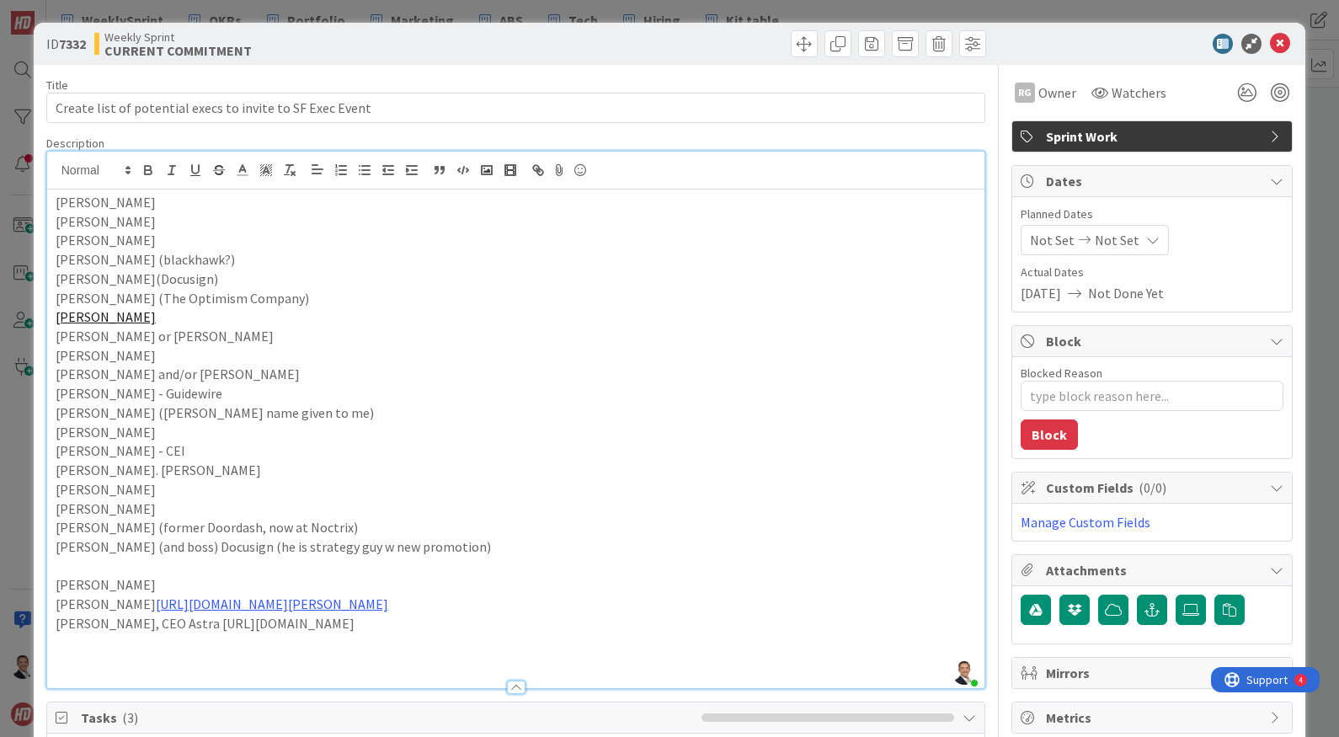
click at [461, 136] on div "Description" at bounding box center [516, 143] width 940 height 15
click at [737, 57] on div "ID 7332 Weekly Sprint CURRENT COMMITMENT" at bounding box center [670, 44] width 1272 height 42
click at [1284, 42] on icon at bounding box center [1280, 44] width 20 height 20
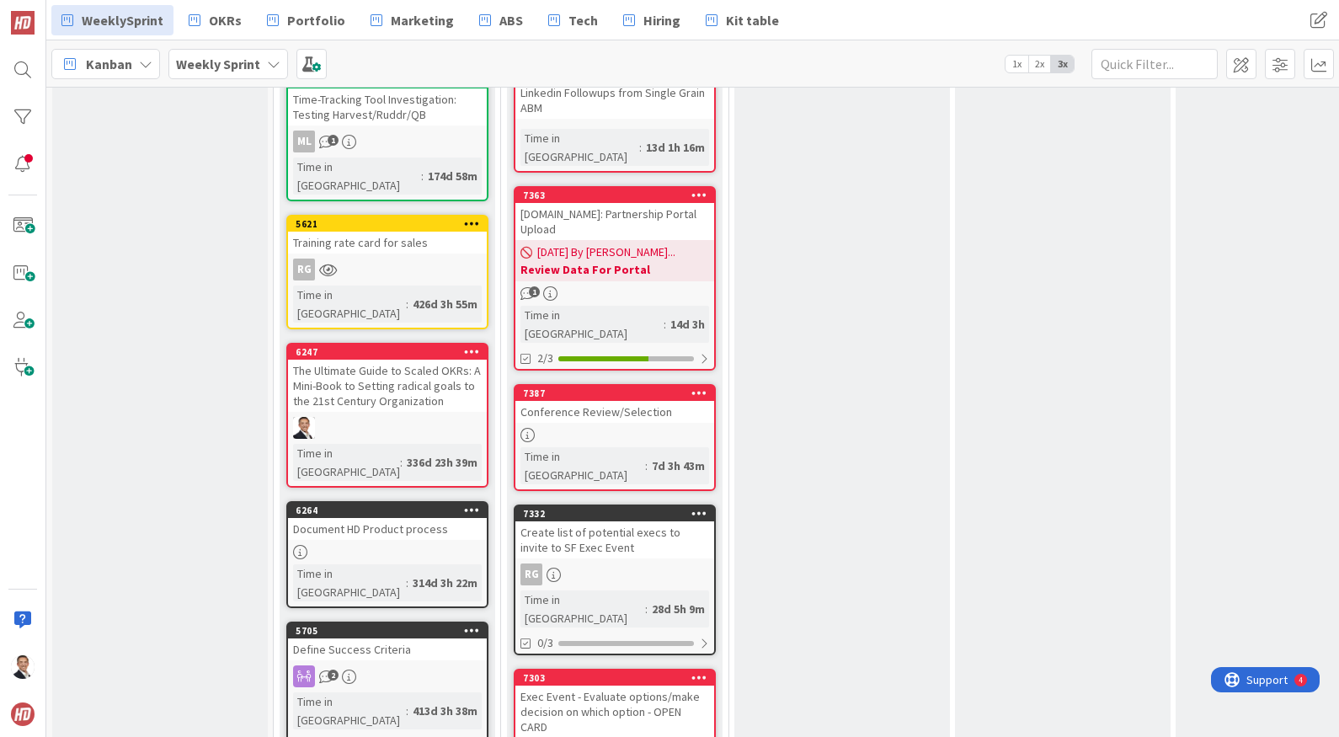
click at [617, 685] on div "Exec Event - Evaluate options/make decision on which option - OPEN CARD" at bounding box center [614, 711] width 199 height 52
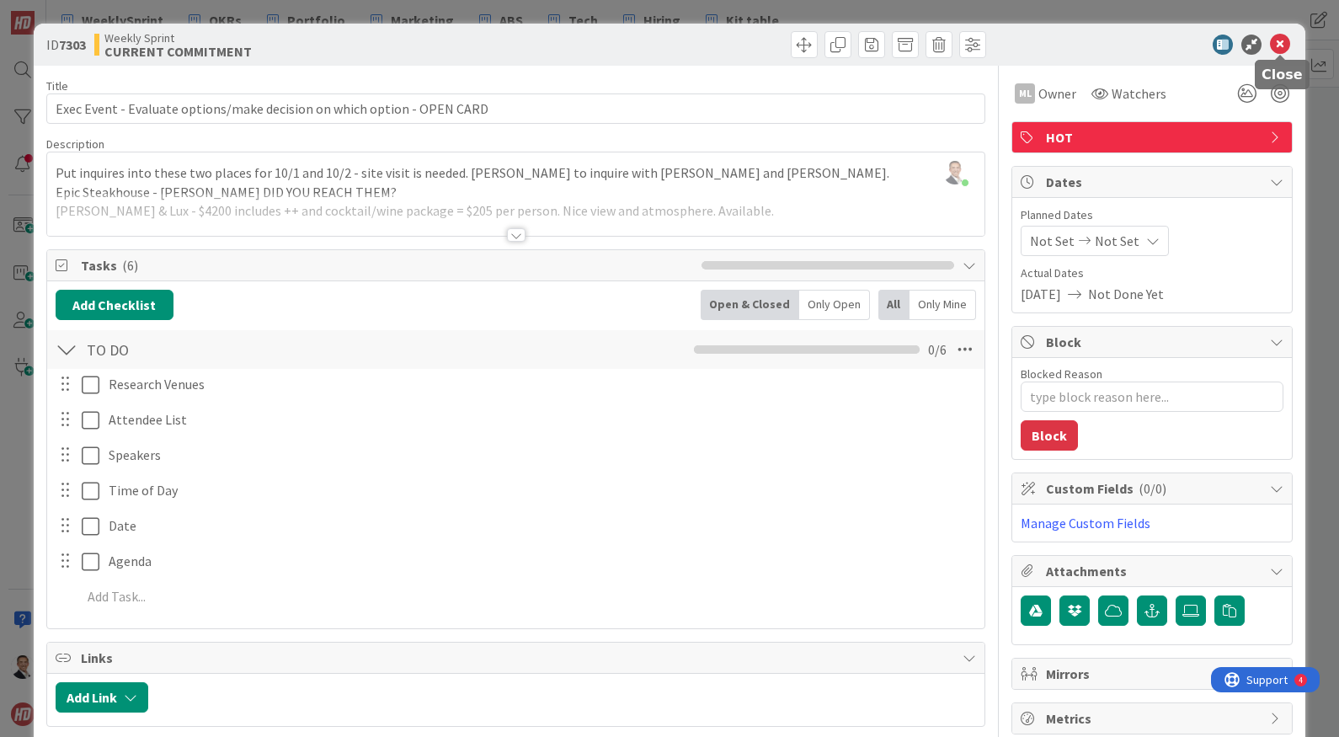
click at [1283, 40] on icon at bounding box center [1280, 45] width 20 height 20
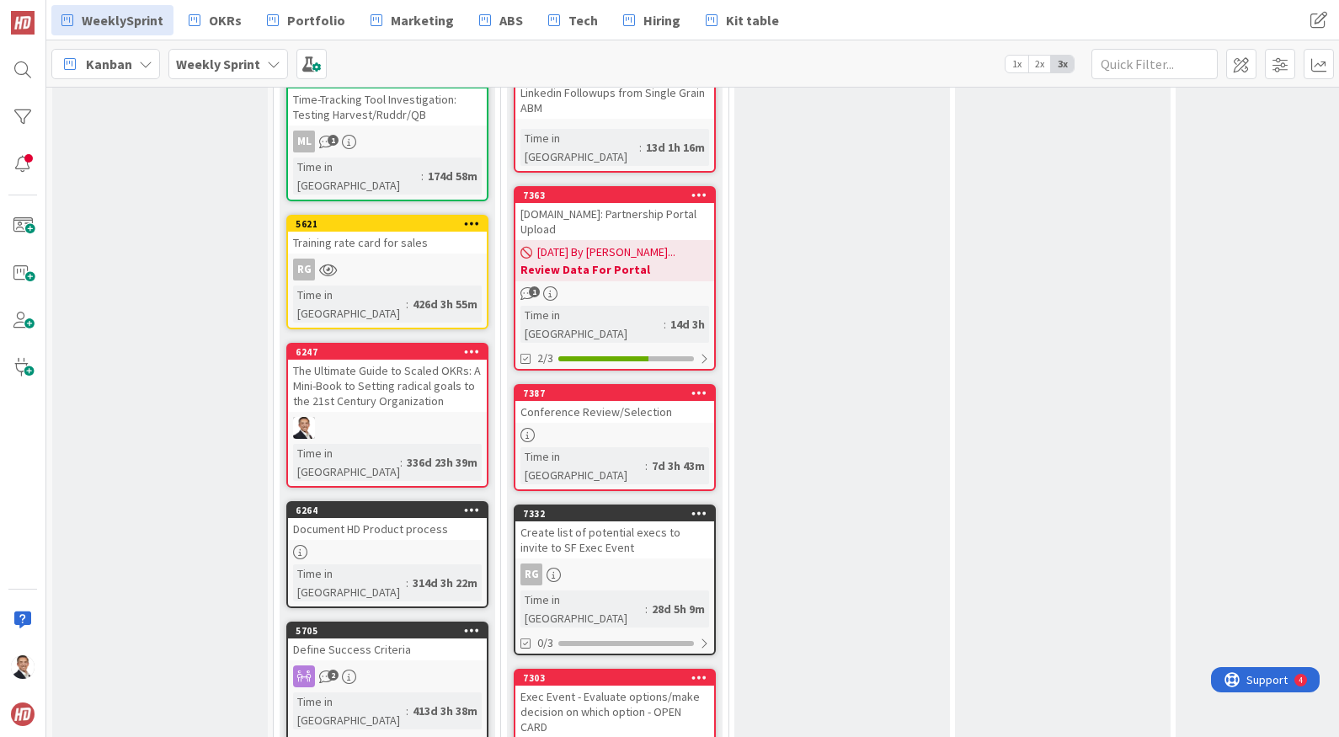
click at [652, 521] on div "Create list of potential execs to invite to SF Exec Event" at bounding box center [614, 539] width 199 height 37
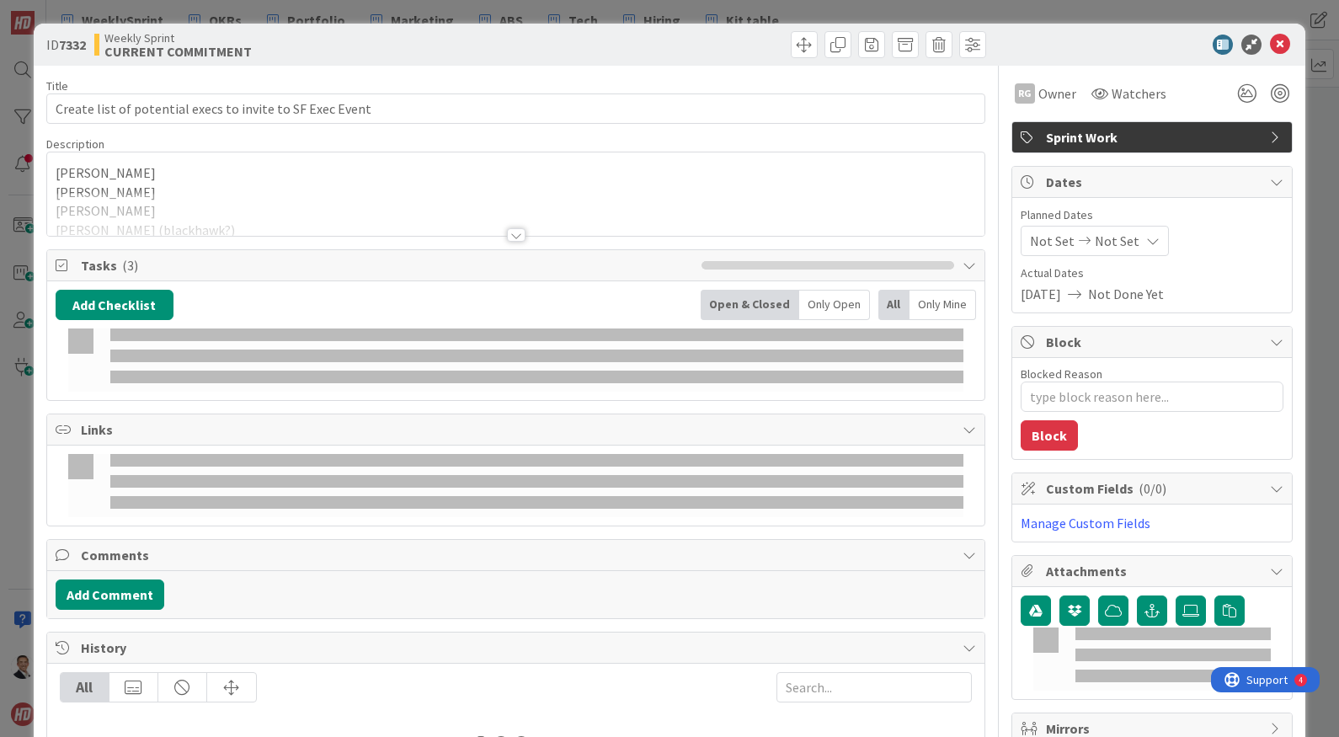
type textarea "x"
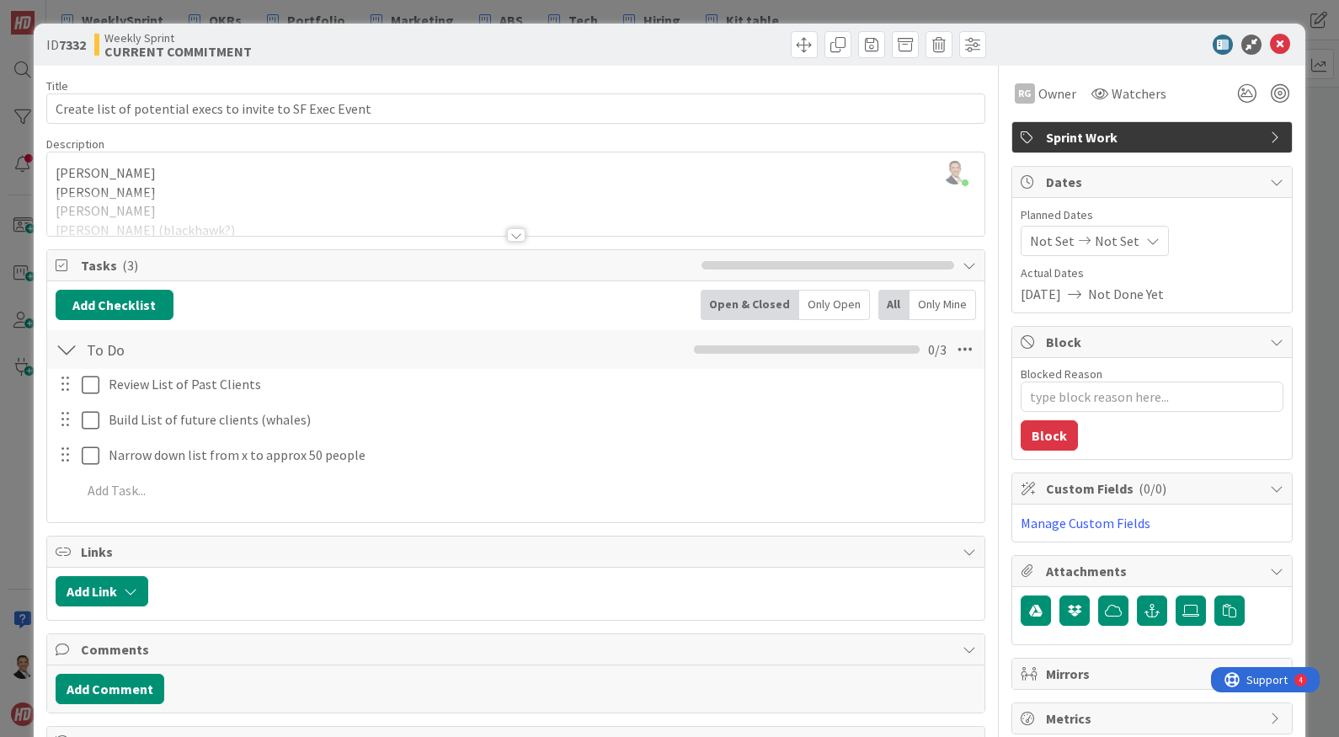
click at [520, 230] on div at bounding box center [516, 234] width 19 height 13
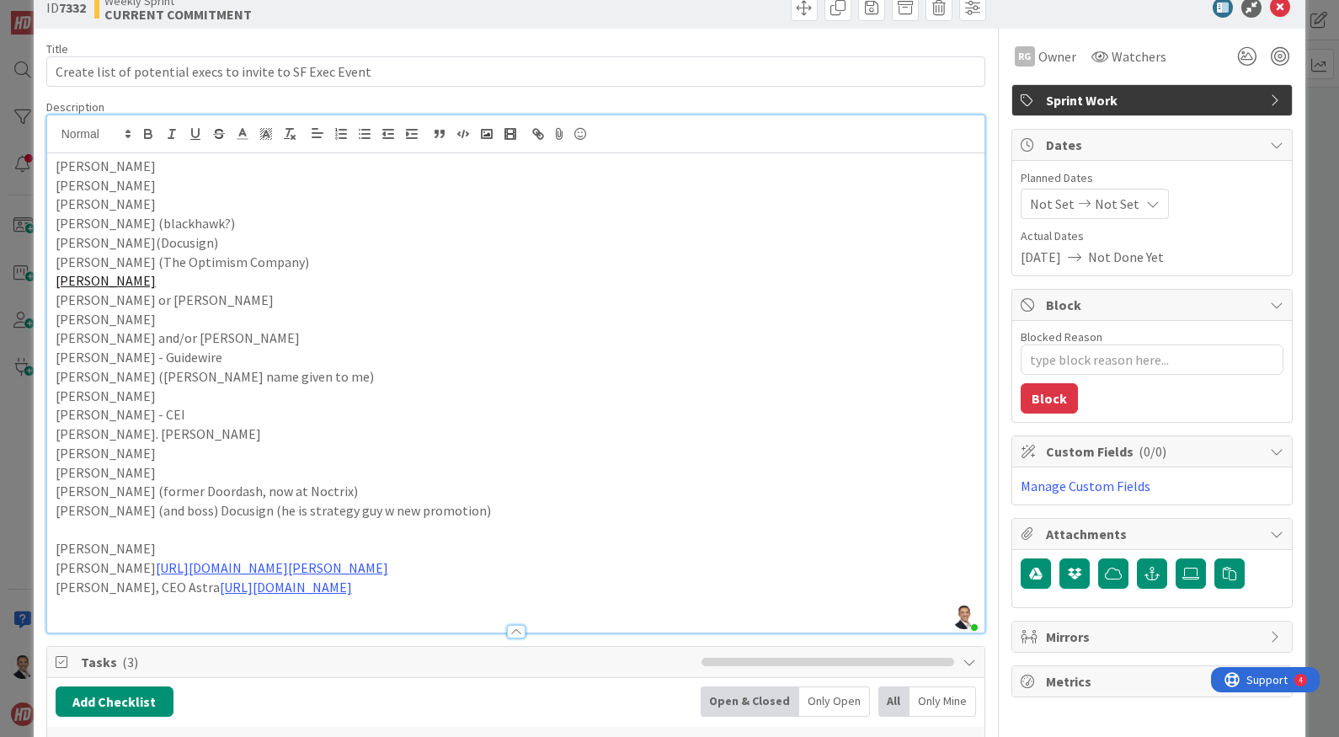
scroll to position [50, 0]
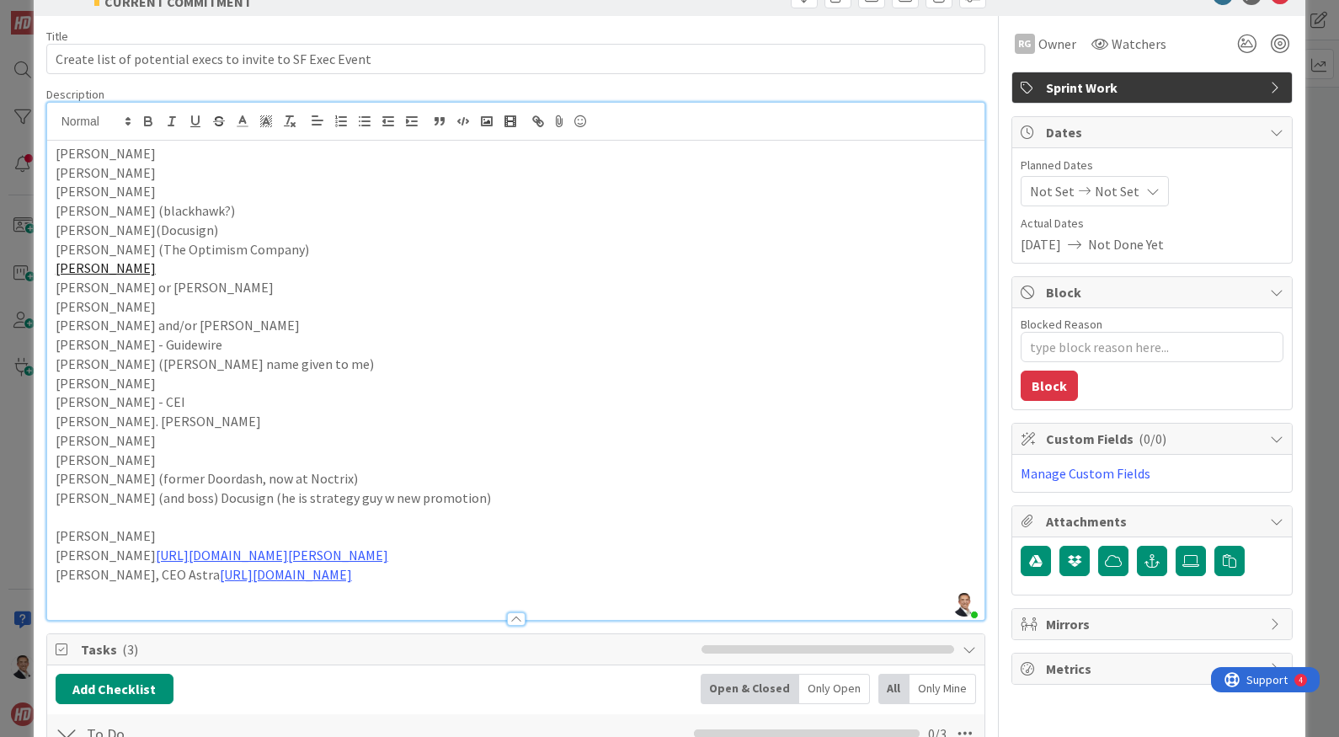
click at [128, 557] on p "Flint Brenton https://www.linkedin.com/in/flint-brenton/" at bounding box center [516, 555] width 921 height 19
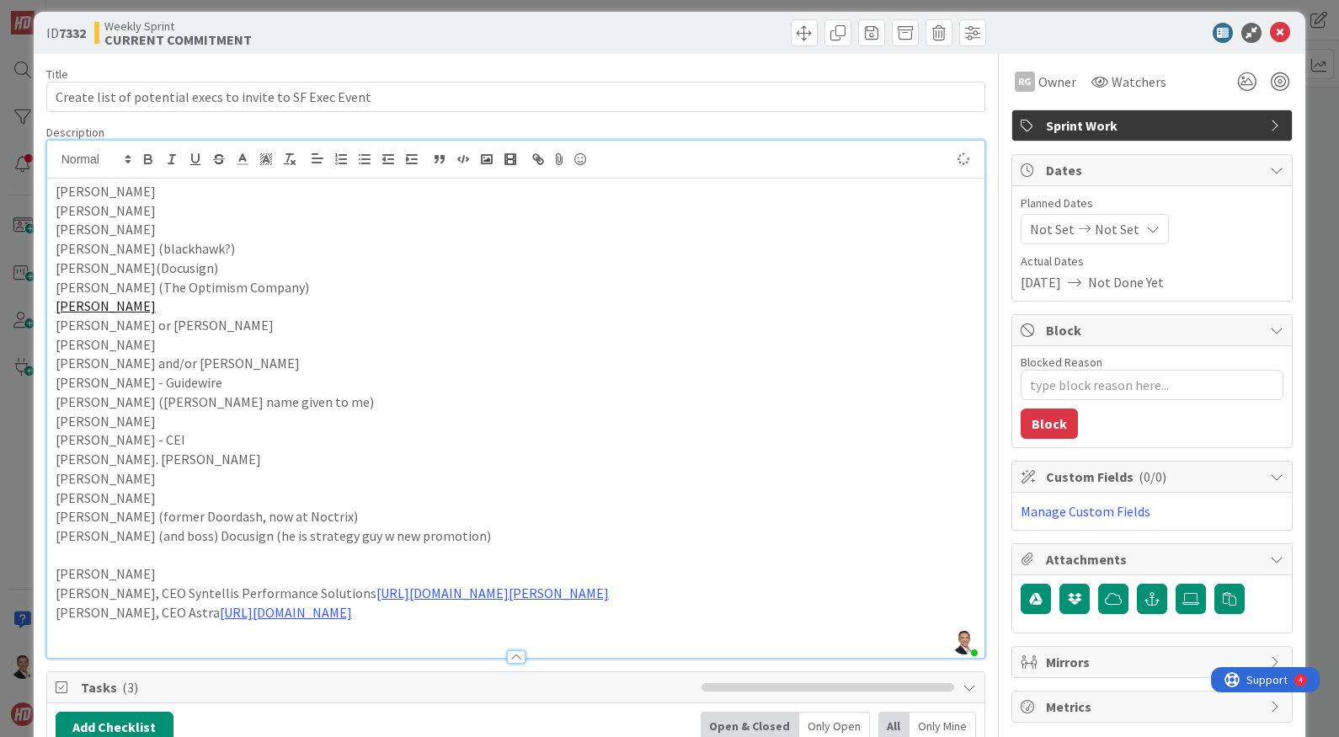
scroll to position [0, 0]
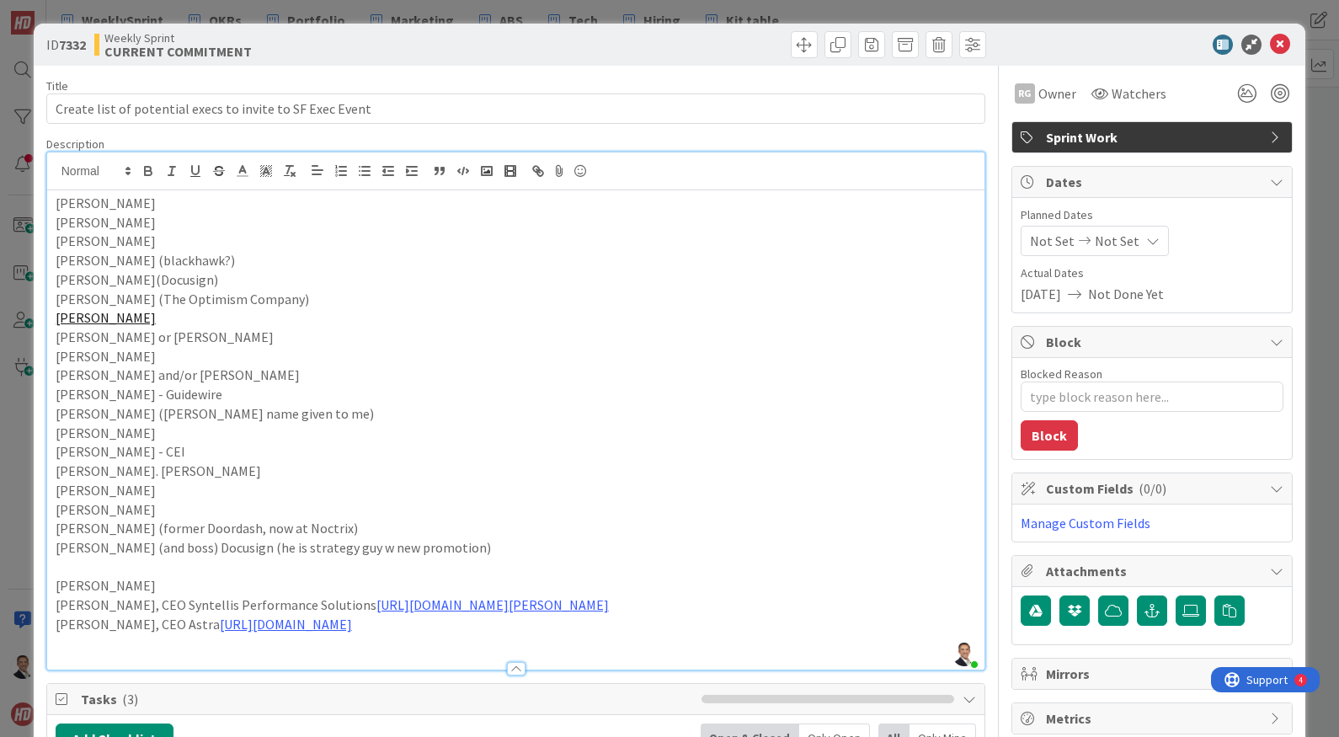
click at [111, 586] on p "Raji Arasu" at bounding box center [516, 585] width 921 height 19
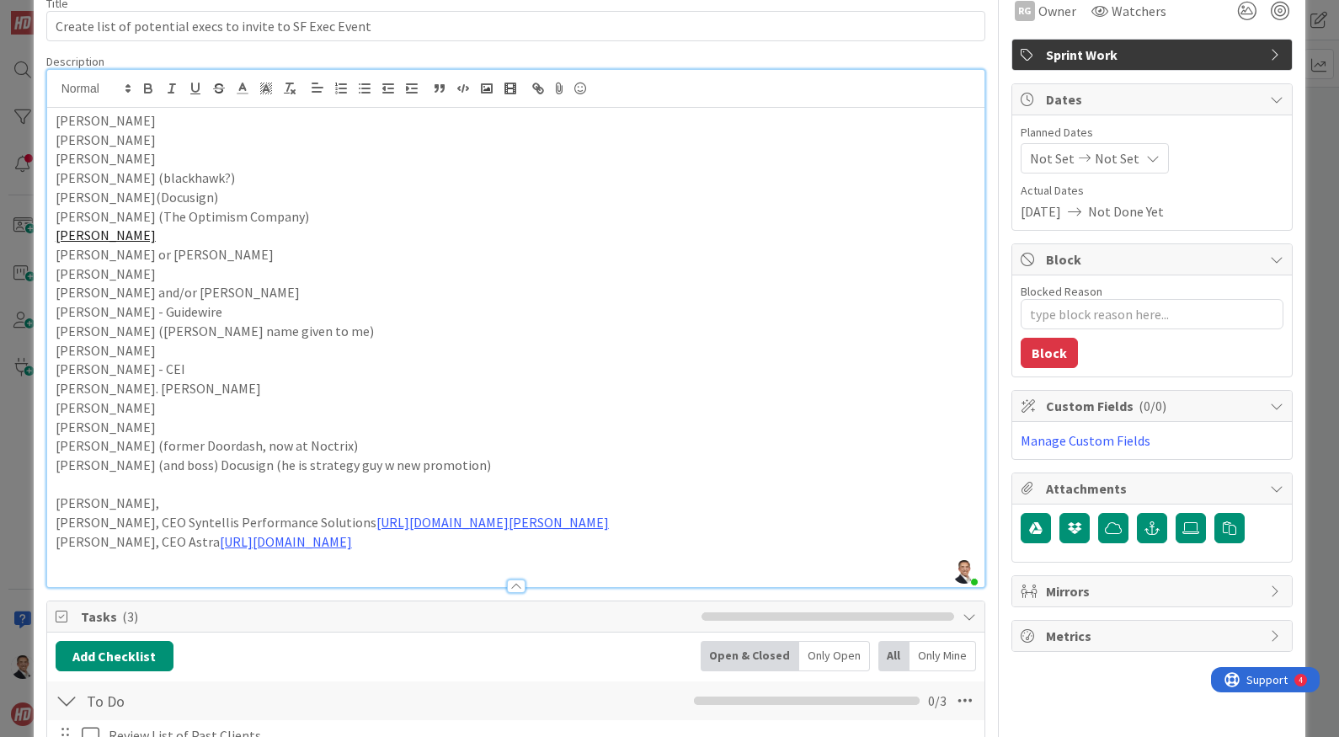
scroll to position [93, 0]
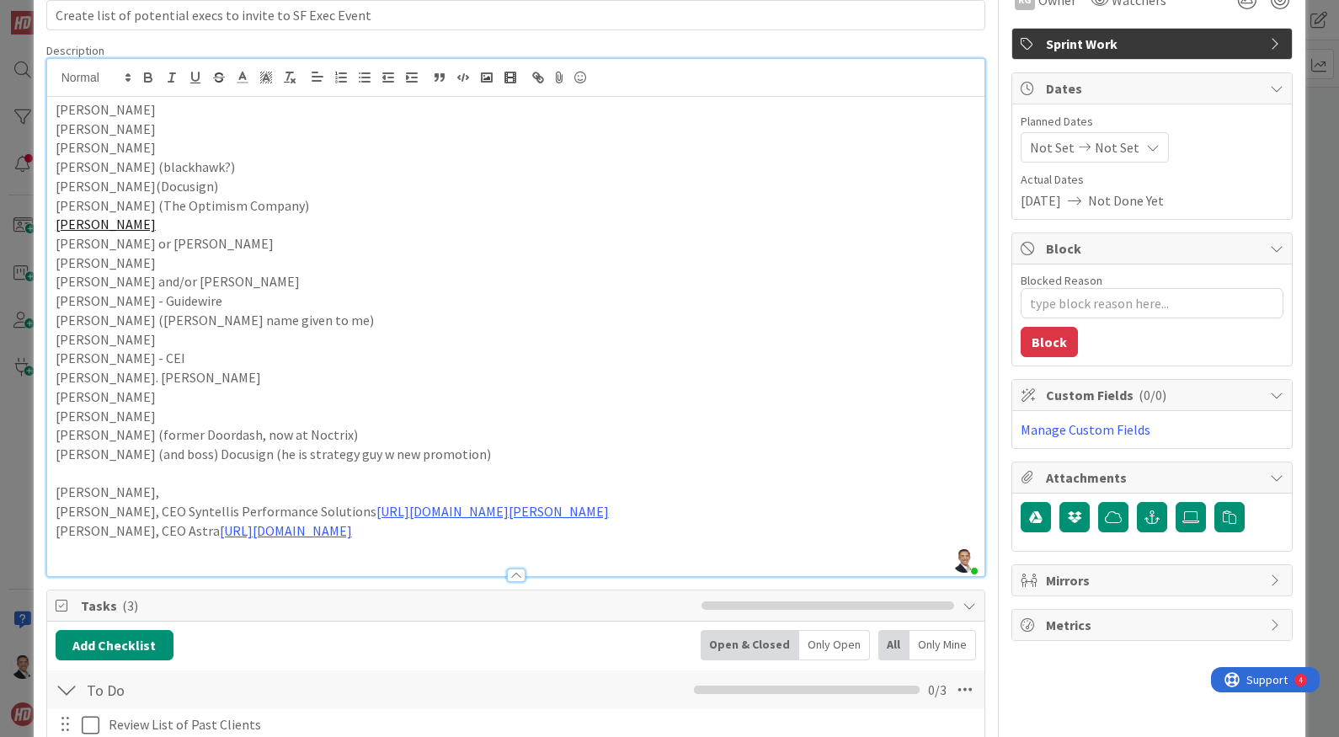
click at [466, 530] on p "Chris Kemp, CEO Astra https://www.linkedin.com/in/chrisckemp/" at bounding box center [516, 530] width 921 height 19
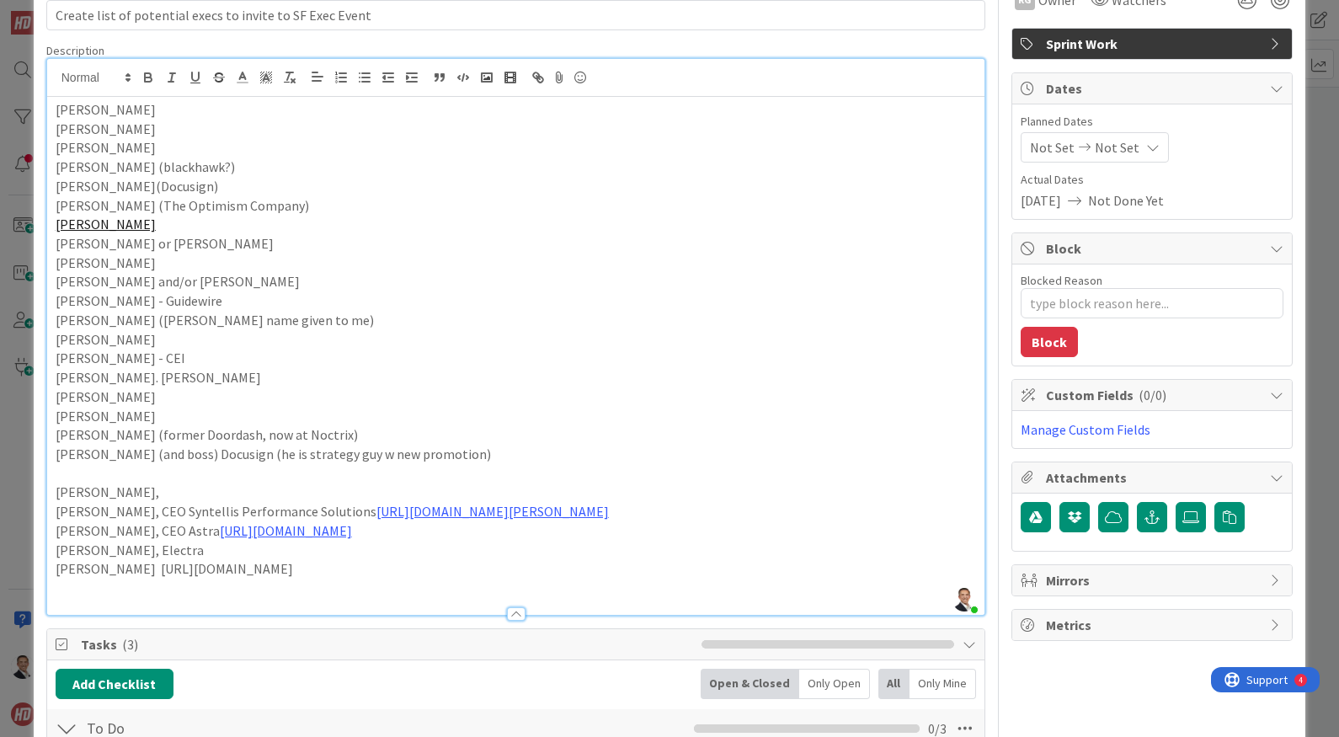
drag, startPoint x: 344, startPoint y: 575, endPoint x: 373, endPoint y: 578, distance: 29.7
click at [344, 575] on p "Mei Jiang https://www.linkedin.com/in/jiangm/" at bounding box center [516, 568] width 921 height 19
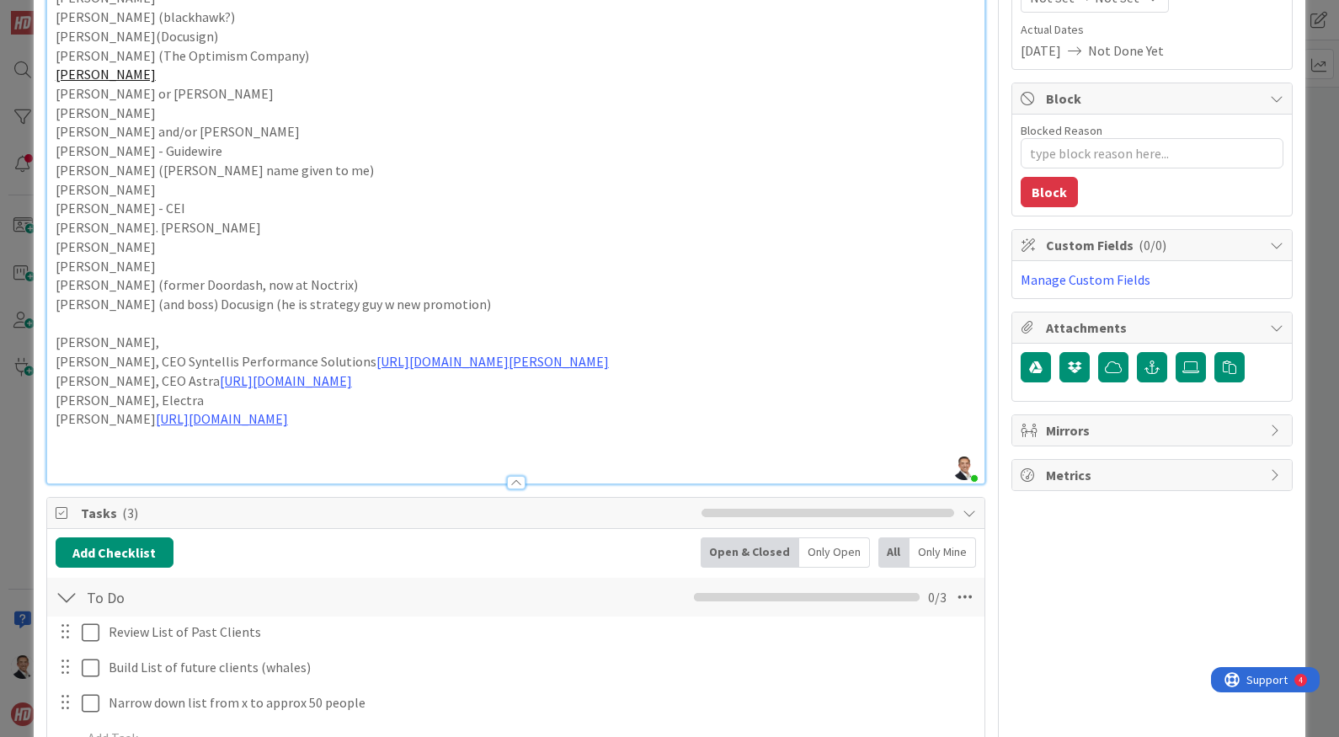
scroll to position [205, 0]
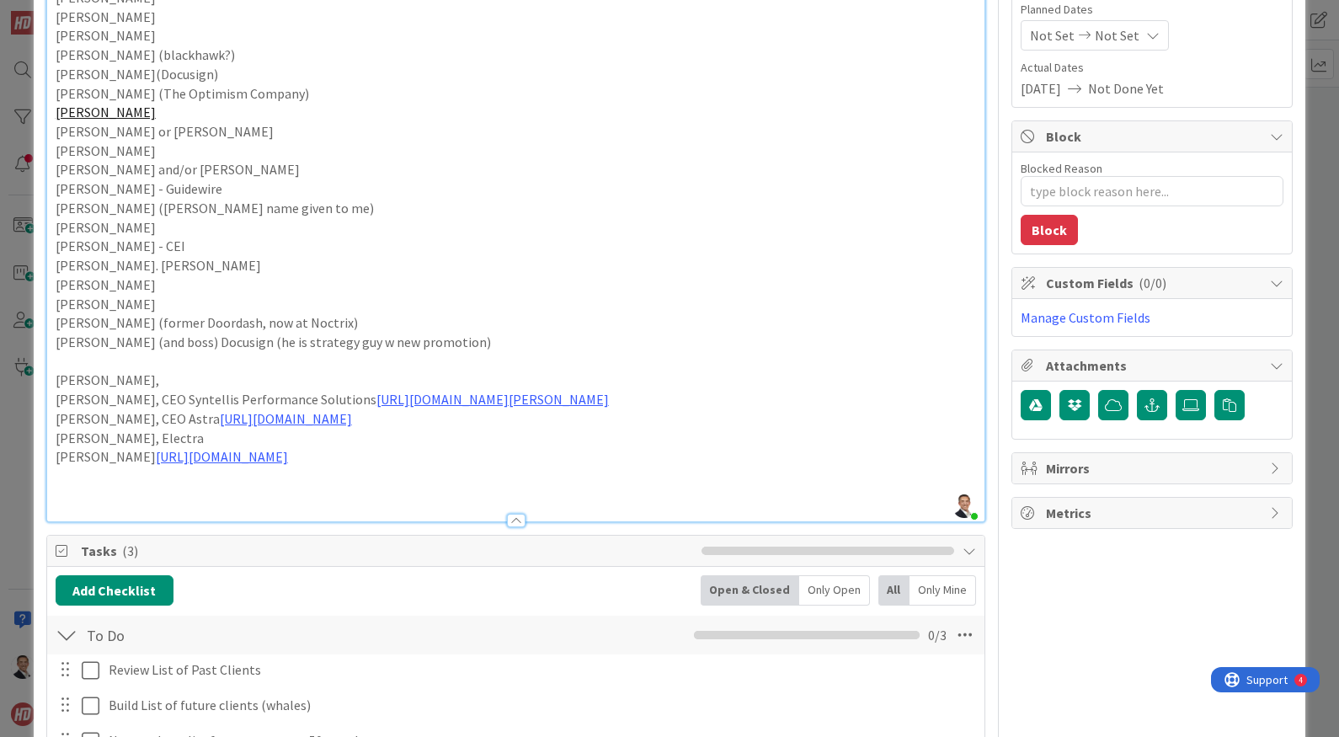
click at [169, 166] on p "Mikhail and/or Brad - Lam" at bounding box center [516, 169] width 921 height 19
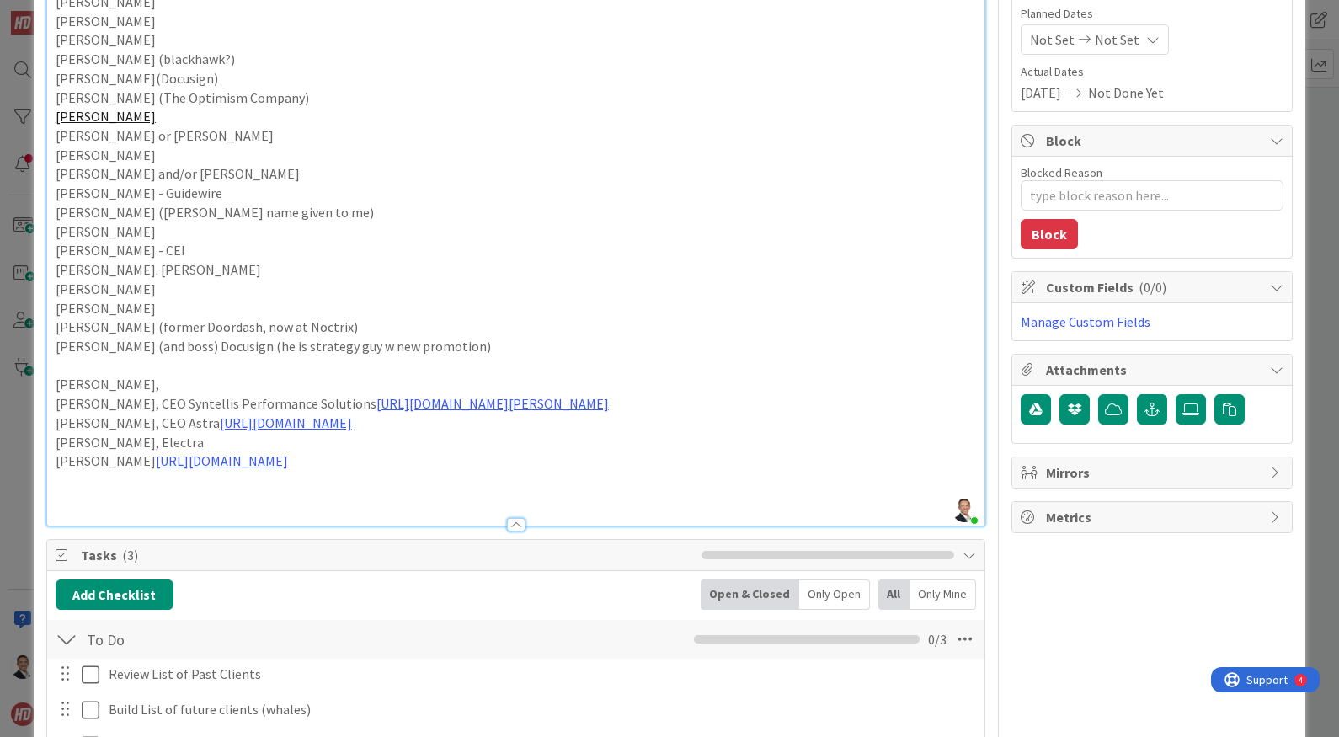
click at [235, 188] on p "Sarah Main - Guidewire" at bounding box center [516, 193] width 921 height 19
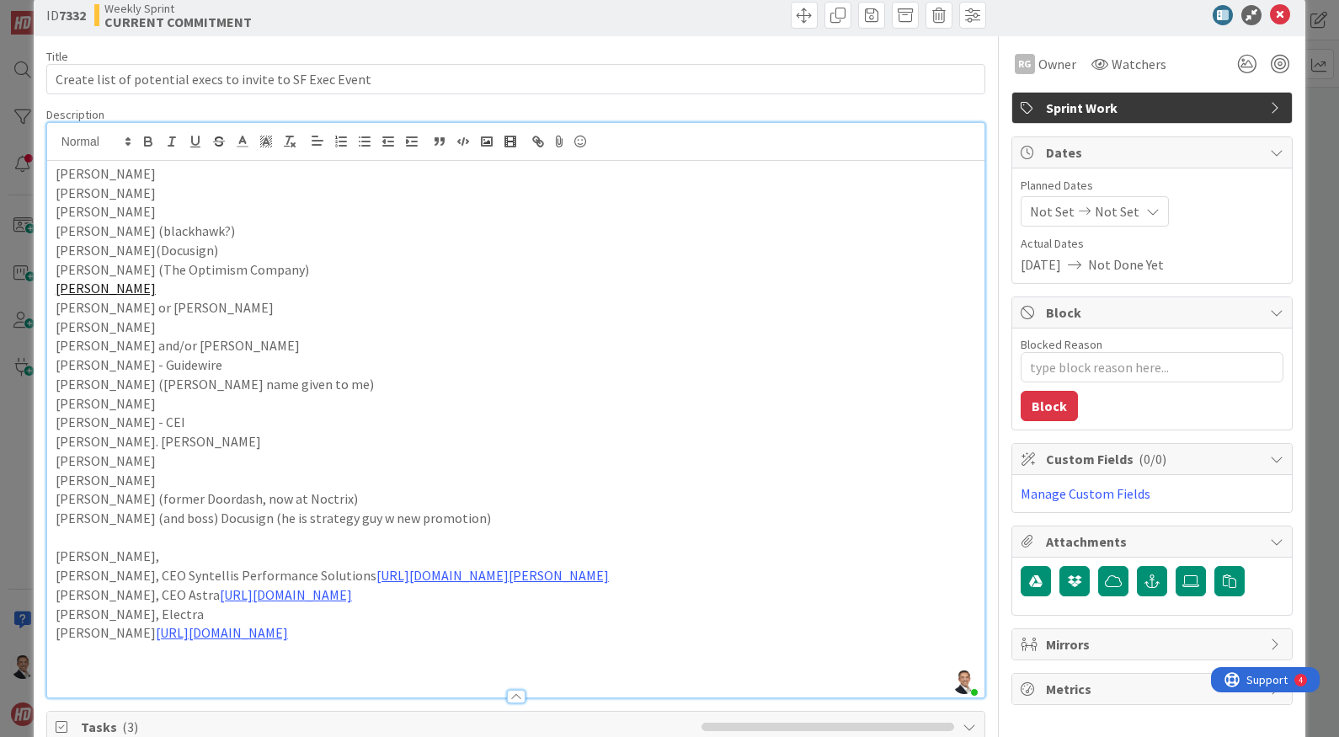
scroll to position [26, 0]
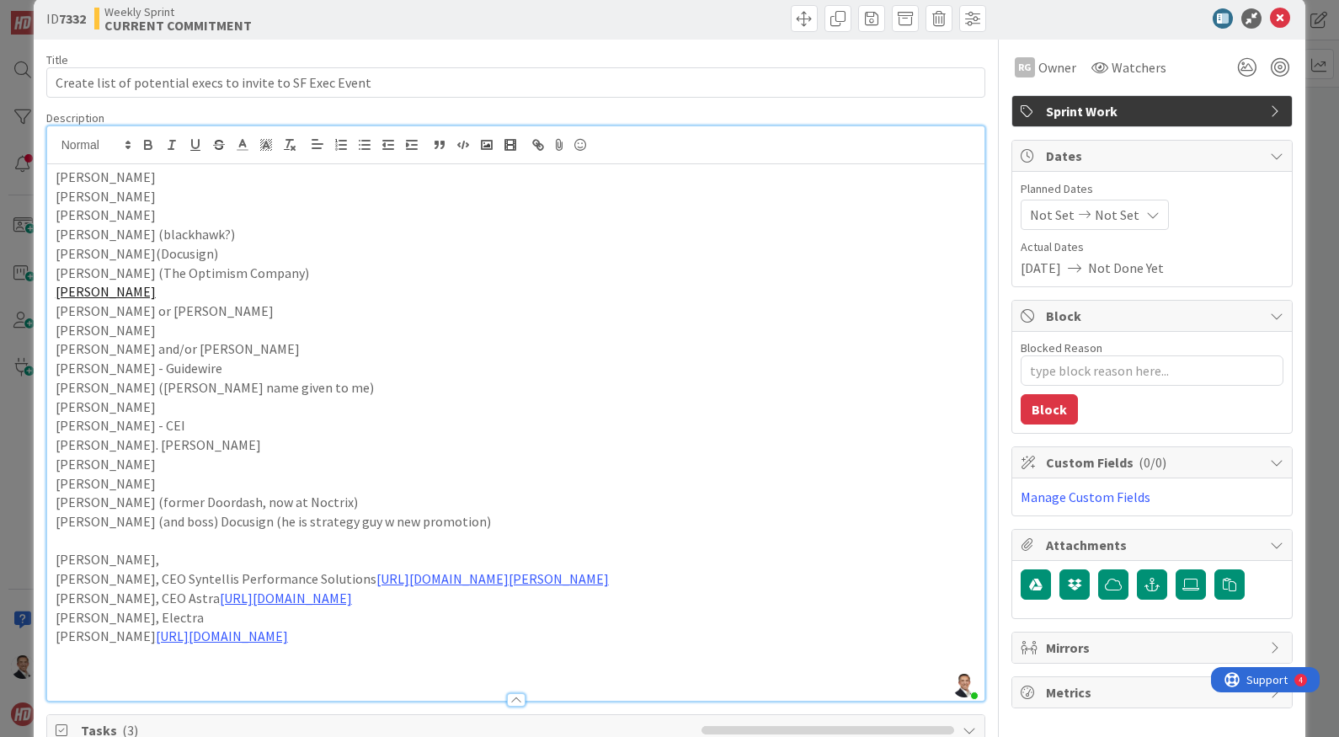
click at [145, 180] on p "Sinead Condon" at bounding box center [516, 177] width 921 height 19
click at [157, 216] on p "Jennifer Tragesar" at bounding box center [516, 214] width 921 height 19
drag, startPoint x: 158, startPoint y: 253, endPoint x: 110, endPoint y: 252, distance: 48.0
click at [110, 252] on p "Tom Tsao(Docusign)" at bounding box center [516, 253] width 921 height 19
click at [210, 333] on p "Garth" at bounding box center [516, 330] width 921 height 19
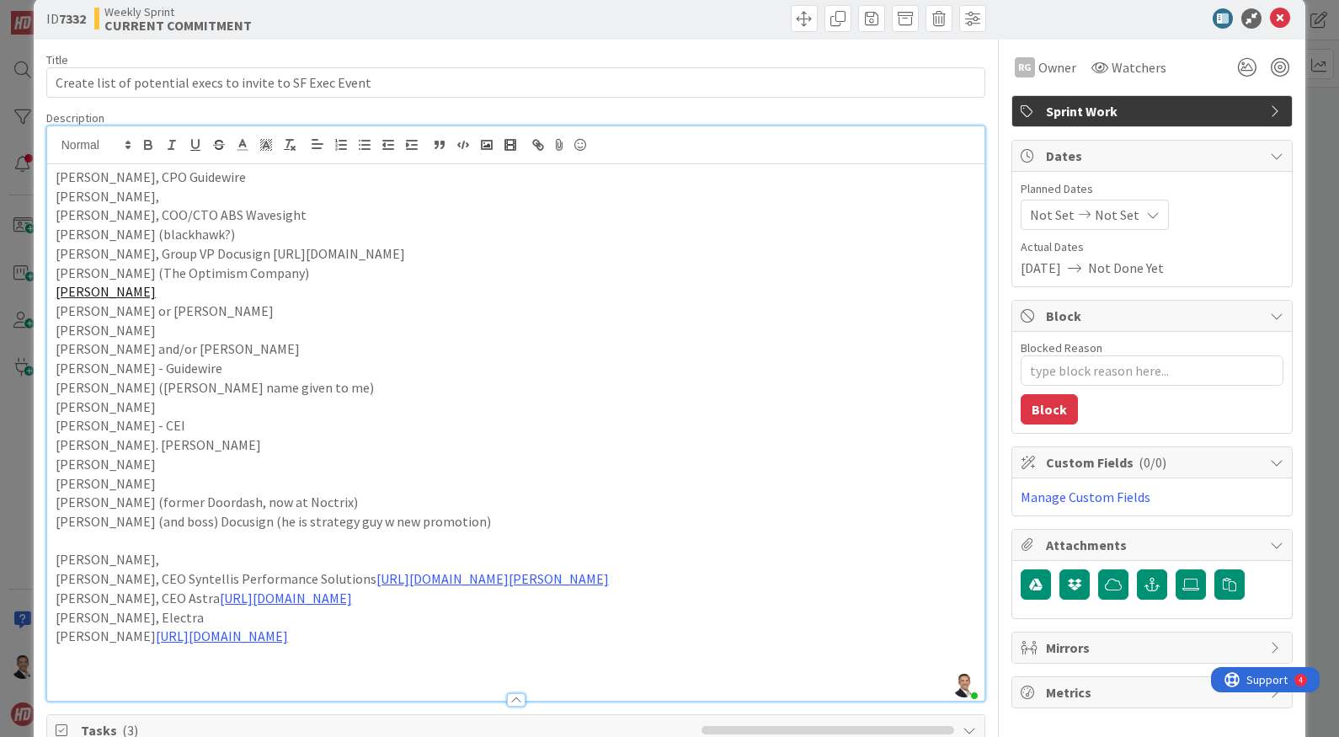
click at [248, 352] on p "Mikhail and/or Brad Estees- Lam" at bounding box center [516, 348] width 921 height 19
click at [131, 554] on p "Raji Arasu," at bounding box center [516, 559] width 921 height 19
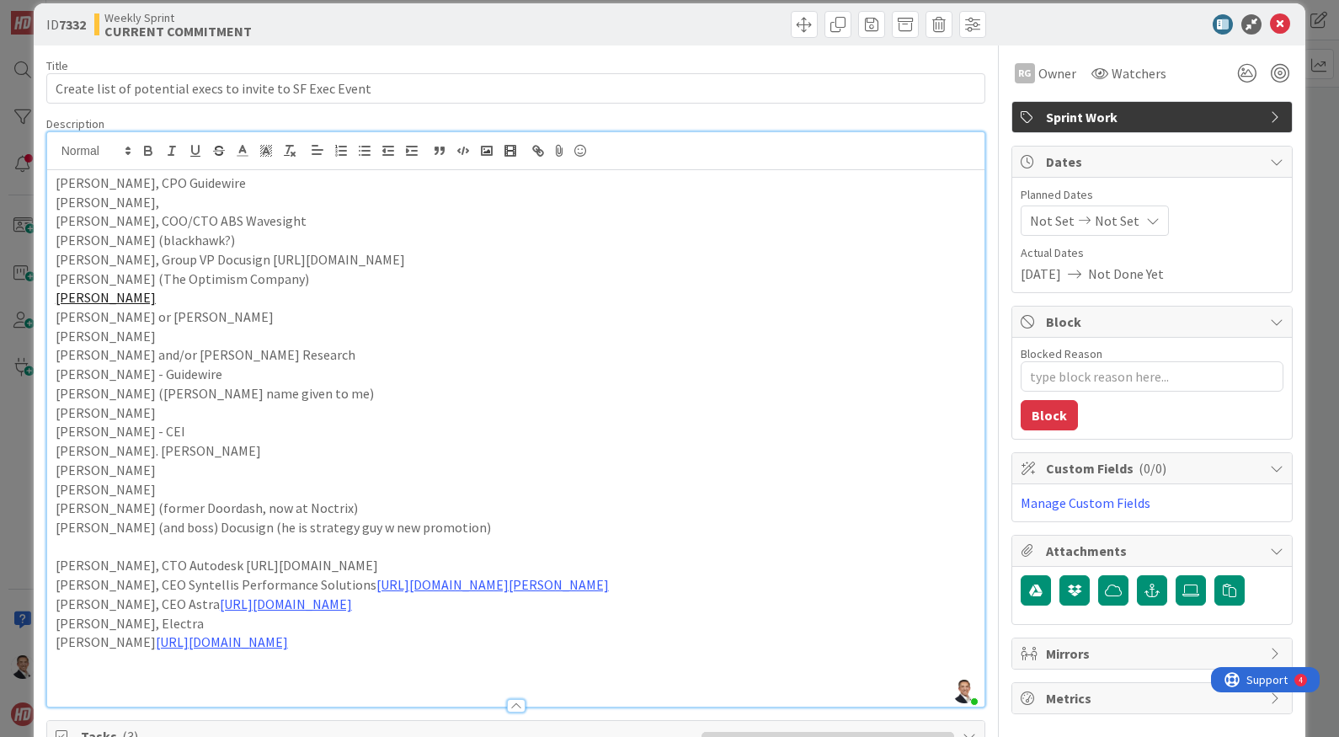
click at [193, 301] on p "Leila Pourhashemi" at bounding box center [516, 297] width 921 height 19
click at [142, 296] on link "Leila Pourhashemi" at bounding box center [106, 297] width 100 height 17
click at [179, 328] on link "https://www.linkedin.com/in/leilapourhashemi?miniProfileUrn=urn%3Ali%3Afs_miniP…" at bounding box center [124, 330] width 115 height 22
click at [181, 459] on p "Thomas St. John" at bounding box center [516, 450] width 921 height 19
click at [188, 303] on p "Leila Pourhashemi" at bounding box center [516, 297] width 921 height 19
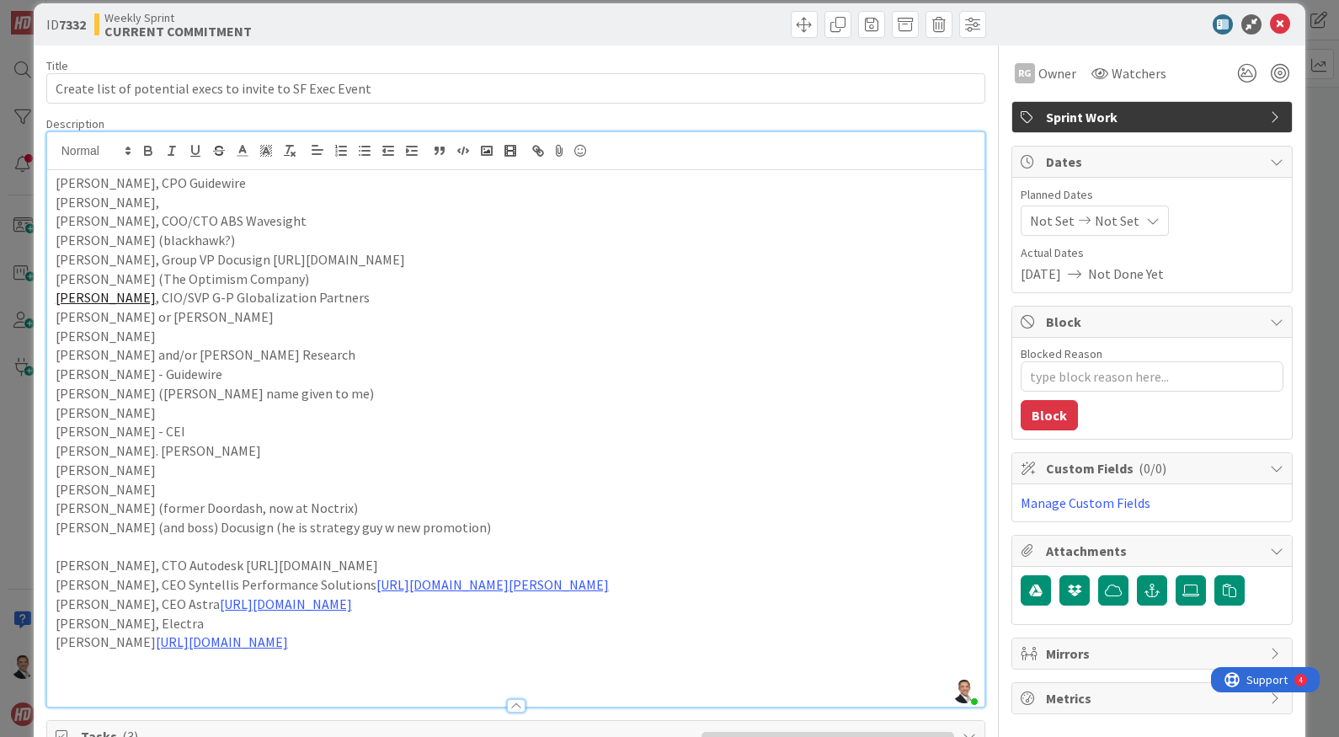
drag, startPoint x: 147, startPoint y: 395, endPoint x: 176, endPoint y: 397, distance: 29.5
click at [147, 395] on p "Kirsten Wolberg (Stacey name given to me)" at bounding box center [516, 393] width 921 height 19
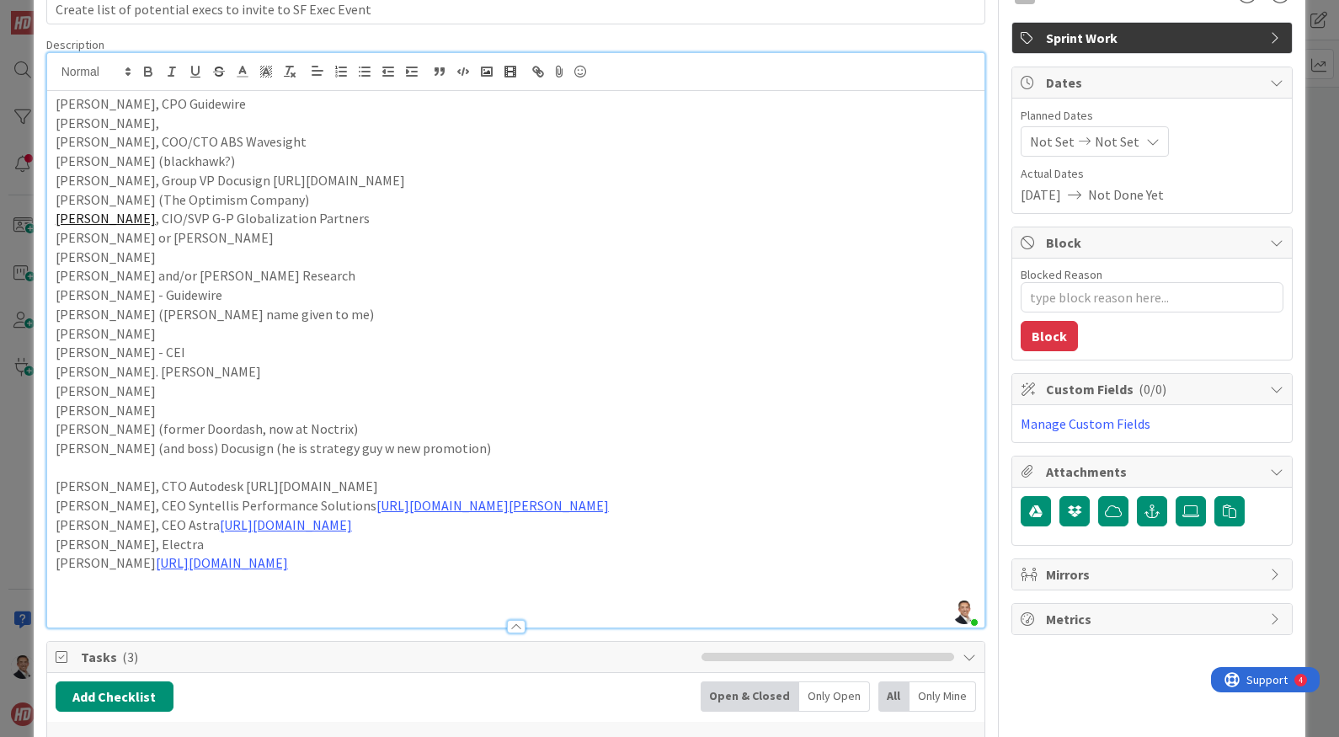
scroll to position [103, 0]
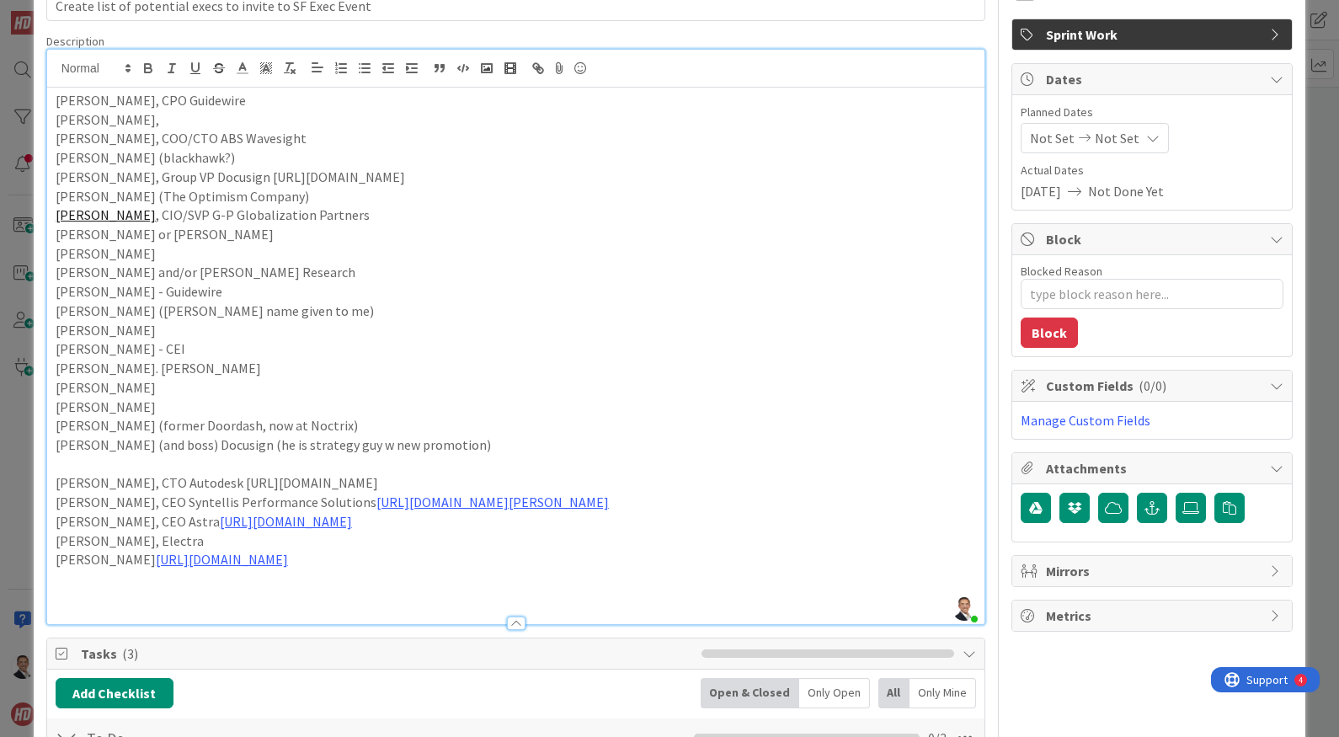
drag, startPoint x: 157, startPoint y: 353, endPoint x: 166, endPoint y: 352, distance: 8.5
click at [157, 353] on p "Bob Scott - CEI" at bounding box center [516, 348] width 921 height 19
click at [344, 559] on p "Mei Jiang https://www.linkedin.com/in/jiangm/" at bounding box center [516, 559] width 921 height 19
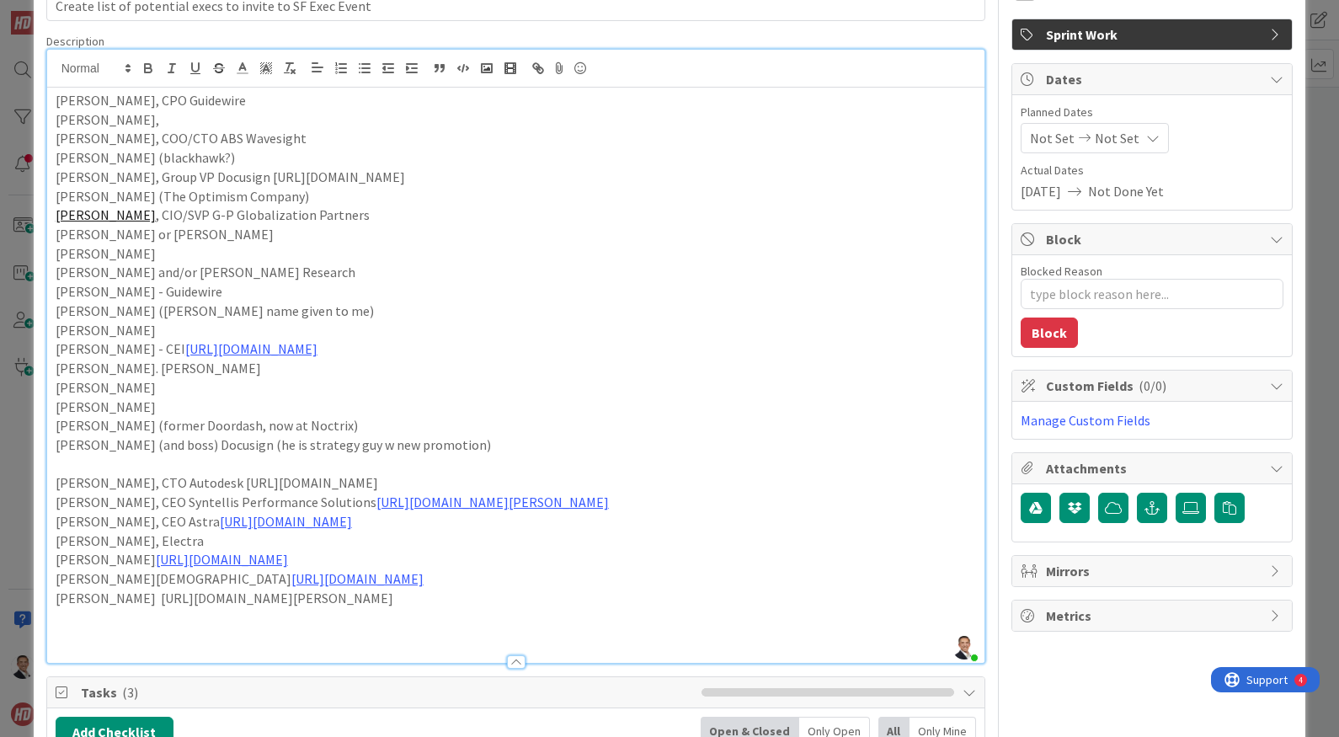
click at [462, 591] on p "Laura Bermudez https://www.linkedin.com/in/laura-bermudez/" at bounding box center [516, 598] width 921 height 19
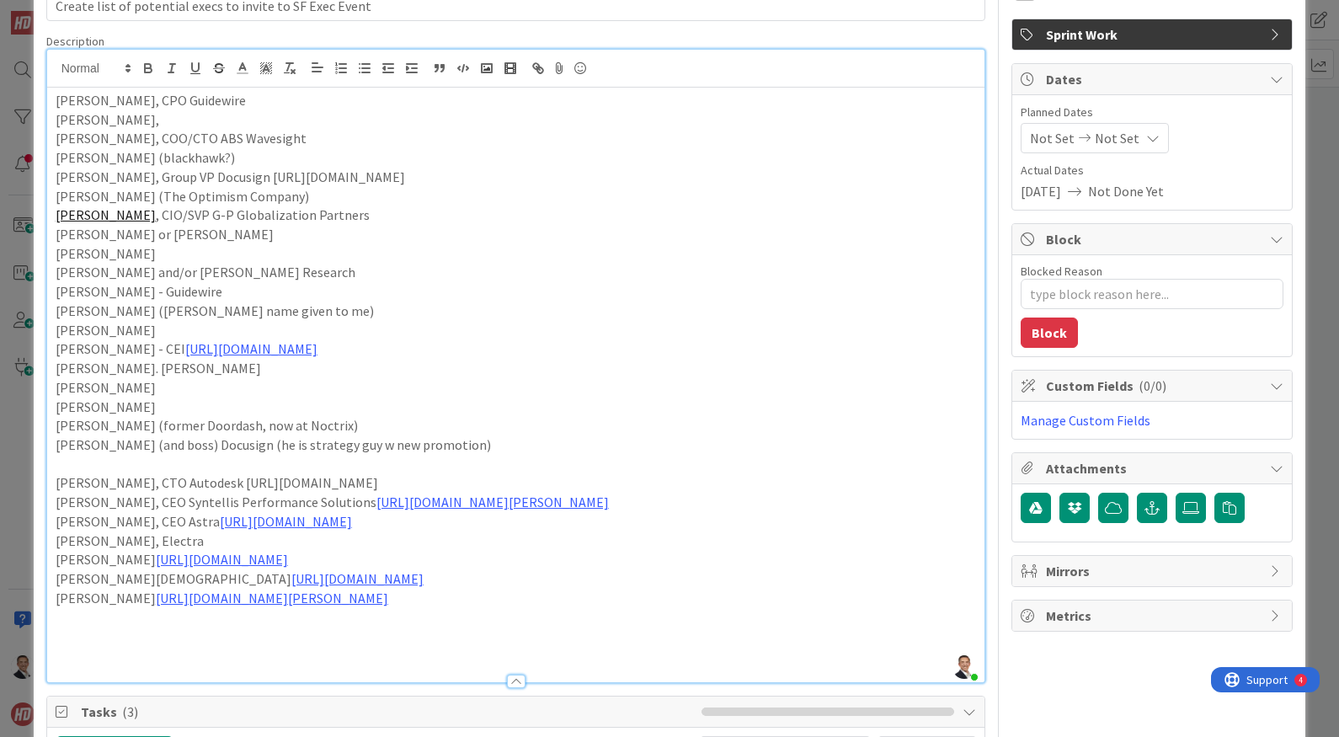
click at [461, 595] on p "Laura Bermudez https://www.linkedin.com/in/laura-bermudez/" at bounding box center [516, 598] width 921 height 19
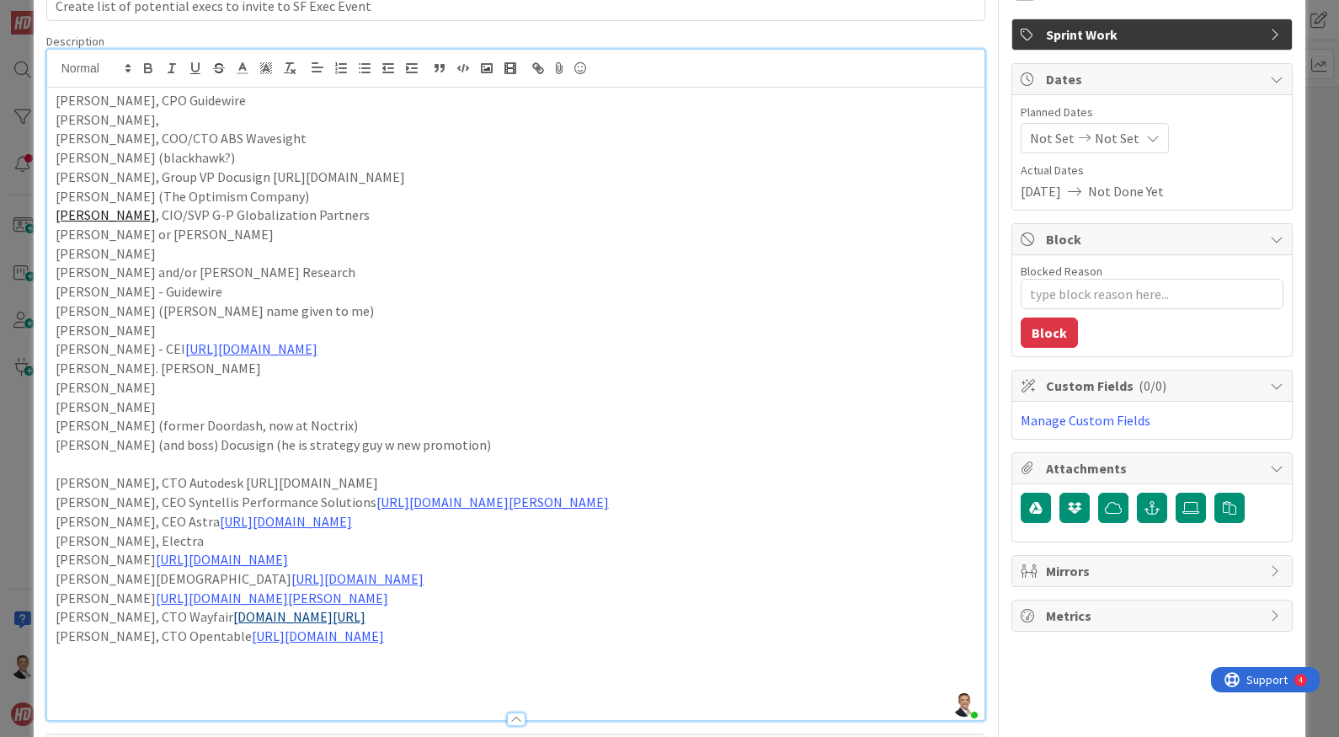
scroll to position [104, 0]
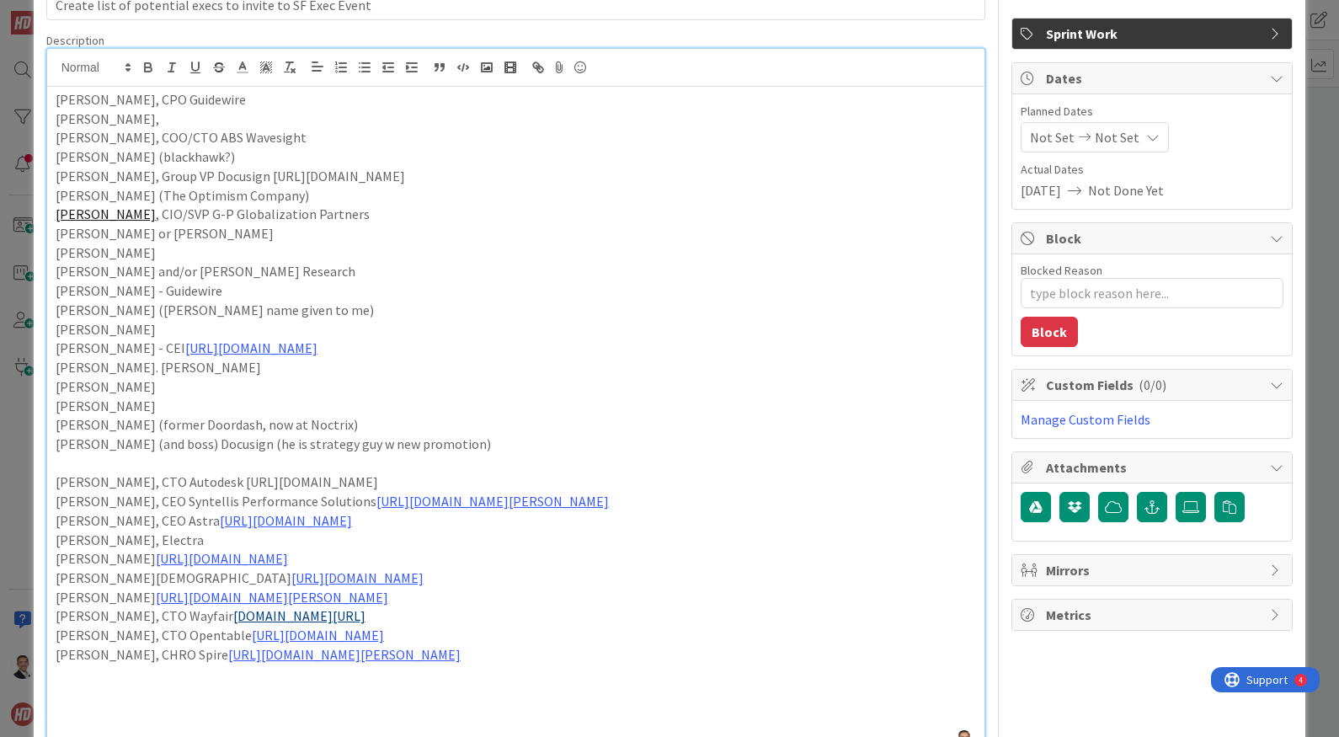
click at [540, 655] on p "Patti Lusk, CHRO Spire https://www.linkedin.com/in/patti-lusk-sphr-21b3895/" at bounding box center [516, 654] width 921 height 19
click at [93, 670] on p "Ben Kerns https://www.linkedin.com/in/benjaminkearns/" at bounding box center [516, 673] width 921 height 19
click at [121, 674] on p "Ben Kearns https://www.linkedin.com/in/benjaminkearns/" at bounding box center [516, 673] width 921 height 19
click at [472, 673] on p "Ben Kearns CTO https://www.linkedin.com/in/benjaminkearns/" at bounding box center [516, 673] width 921 height 19
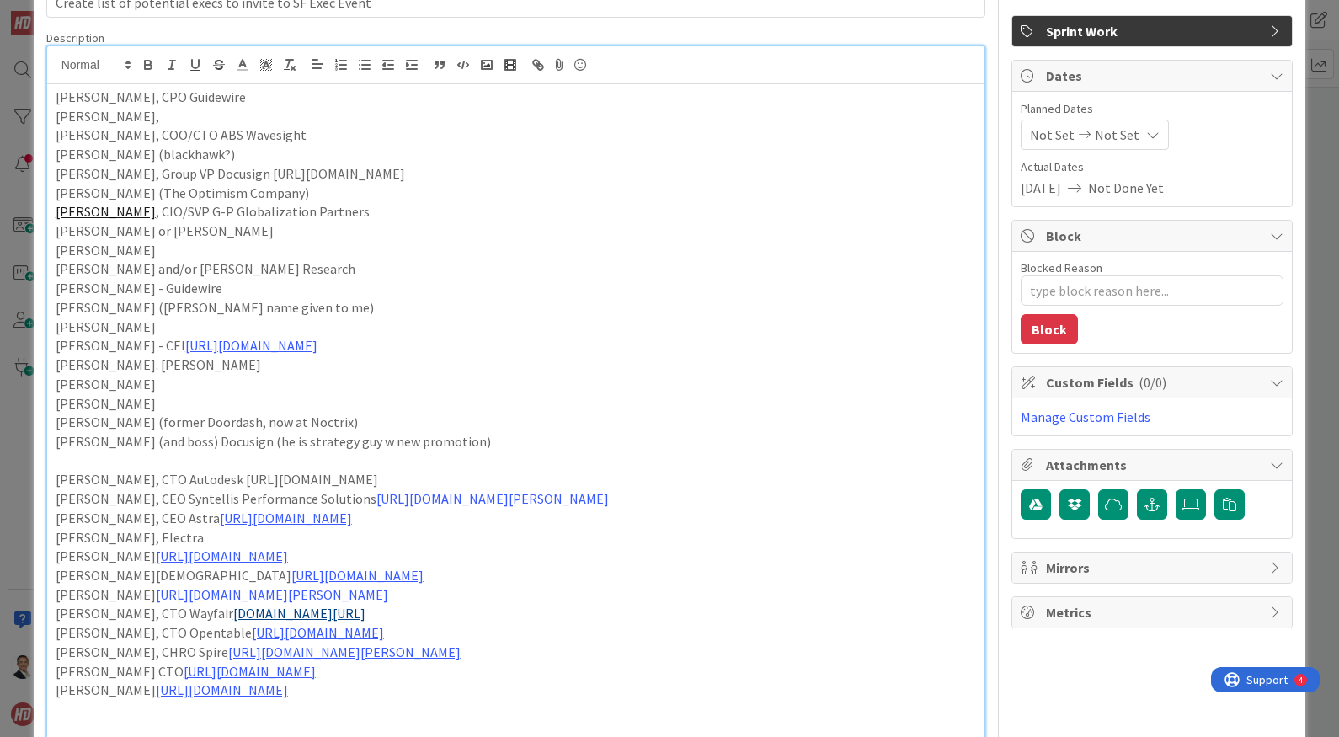
click at [393, 695] on p "Souvik Das https://www.linkedin.com/in/publicsouvik/" at bounding box center [516, 689] width 921 height 19
click at [129, 712] on p "James Barresse https://www.linkedin.com/in/jamesbarrese/" at bounding box center [516, 709] width 921 height 19
click at [140, 713] on p "James Barrese https://www.linkedin.com/in/jamesbarrese/" at bounding box center [516, 709] width 921 height 19
click at [456, 711] on p "James Barrese SVP Intuit https://www.linkedin.com/in/jamesbarrese/" at bounding box center [516, 709] width 921 height 19
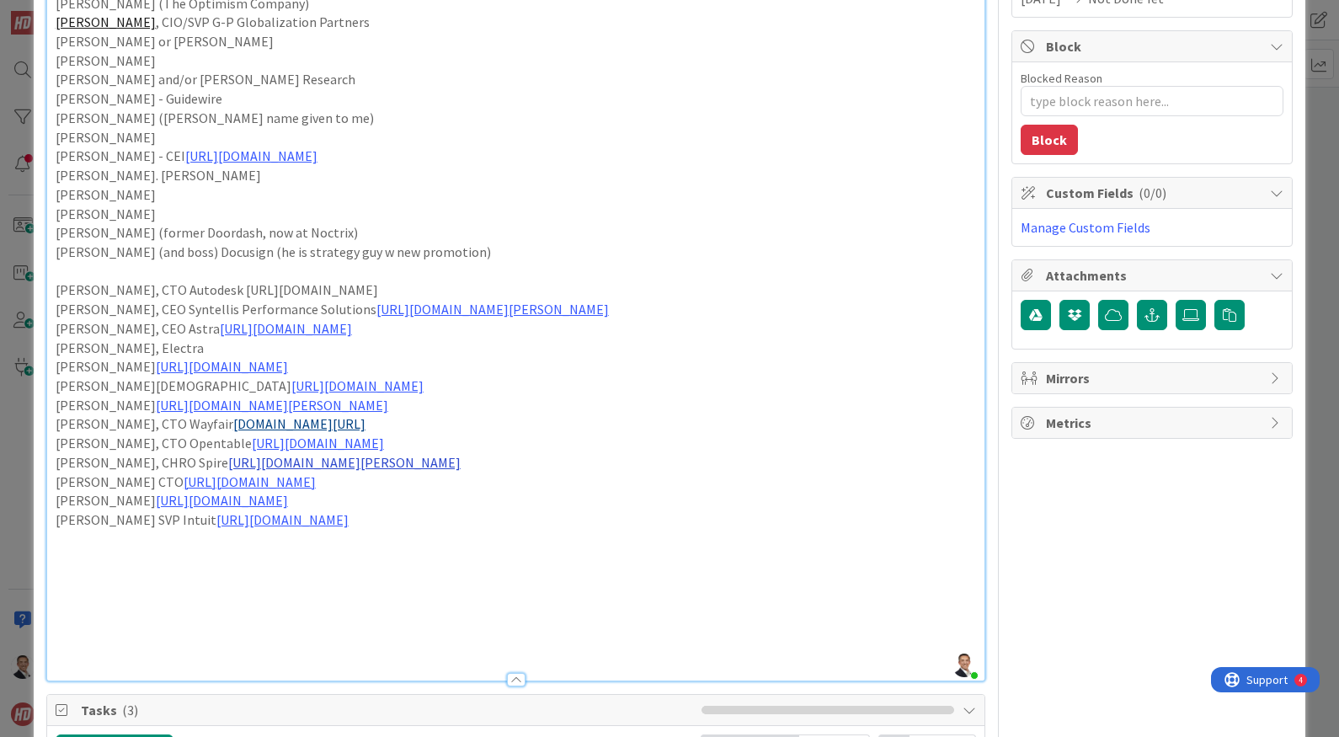
scroll to position [313, 0]
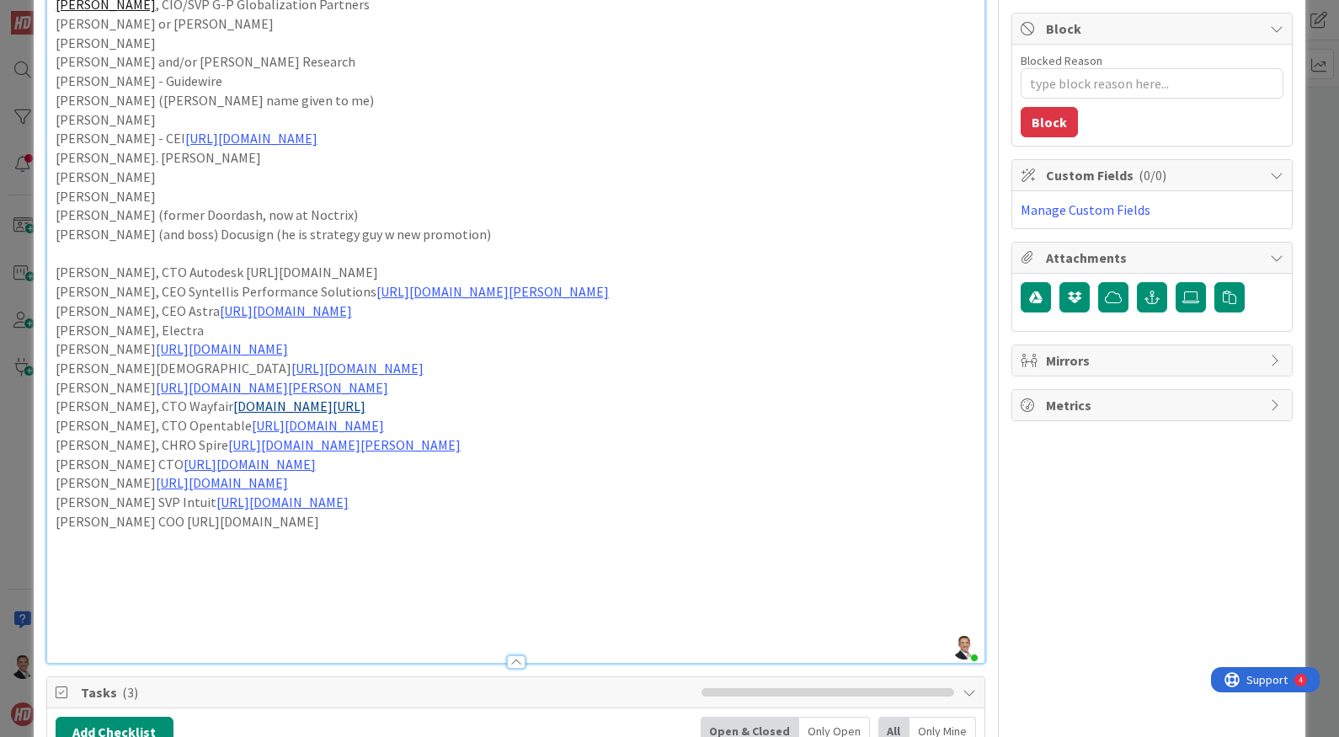
click at [104, 520] on p "Mats Nillson COO https://www.linkedin.com/in/matsgnilsson/" at bounding box center [516, 521] width 921 height 19
type textarea "x"
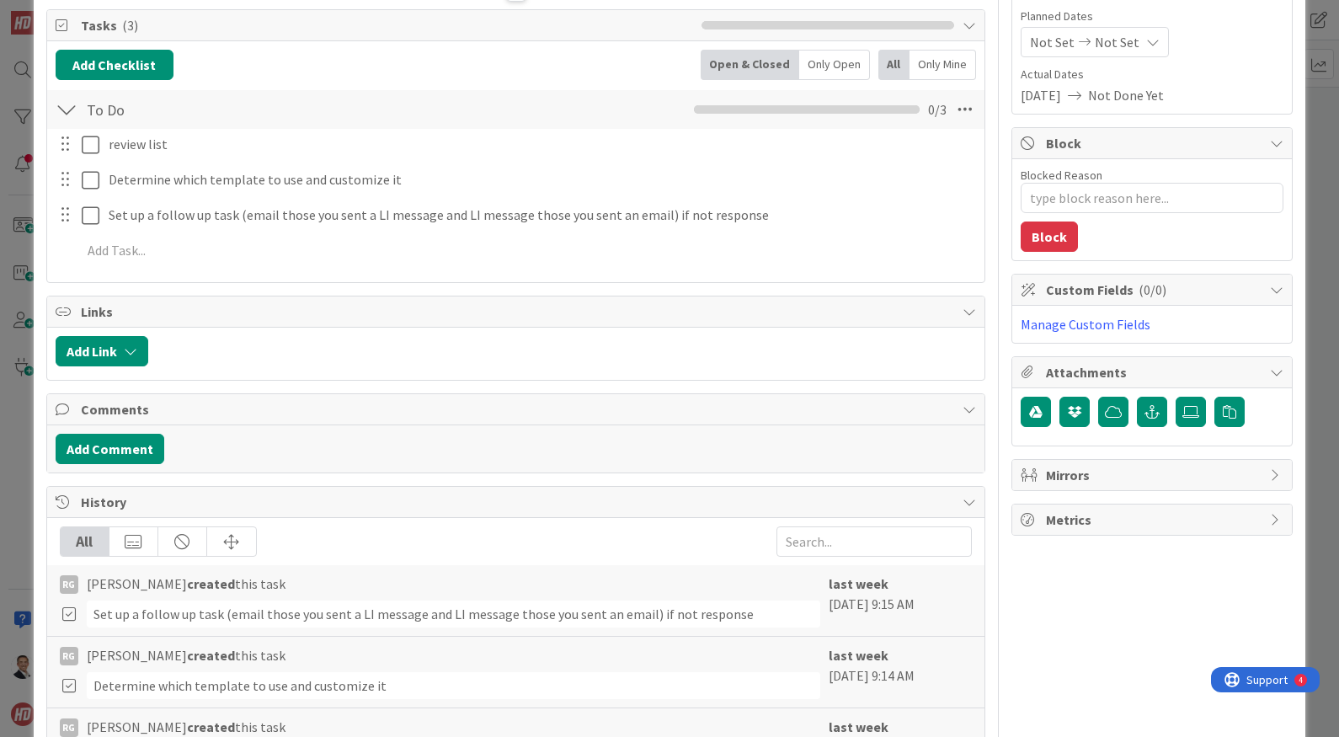
scroll to position [205, 0]
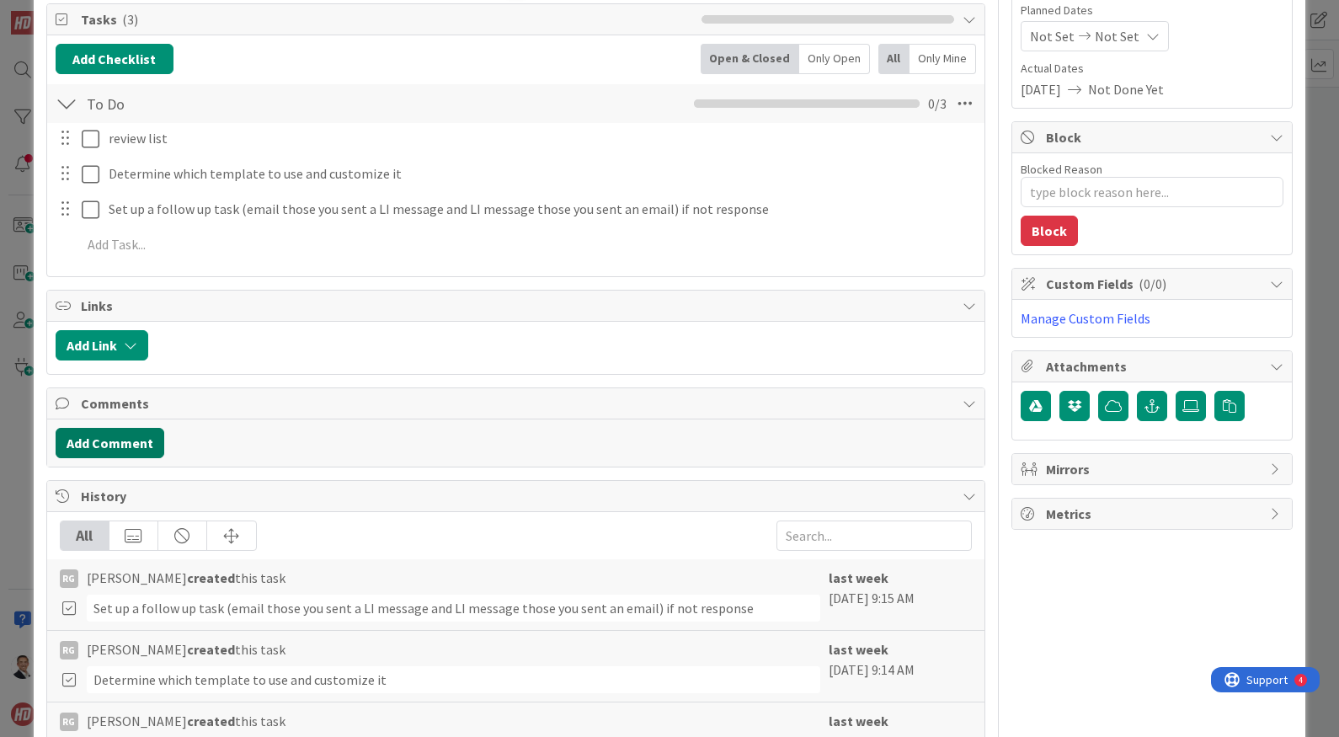
click at [125, 446] on button "Add Comment" at bounding box center [110, 443] width 109 height 30
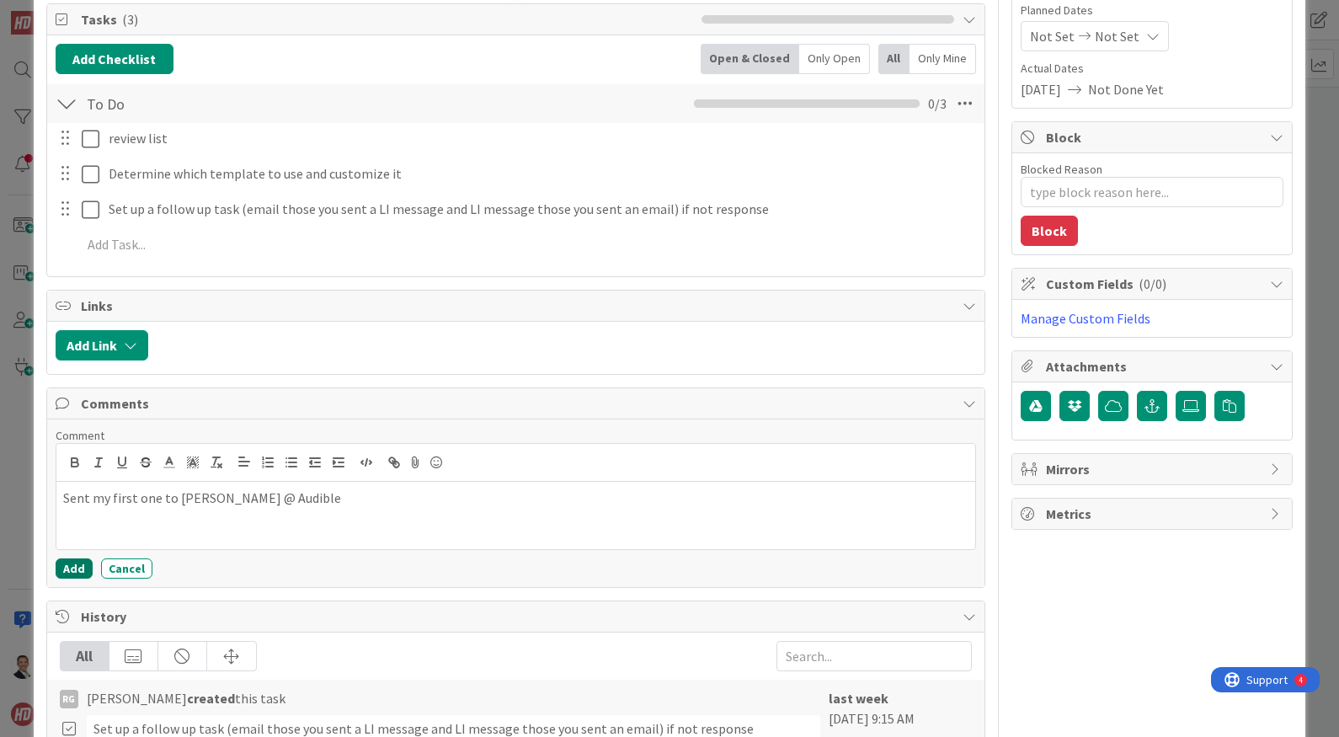
click at [71, 568] on button "Add" at bounding box center [74, 568] width 37 height 20
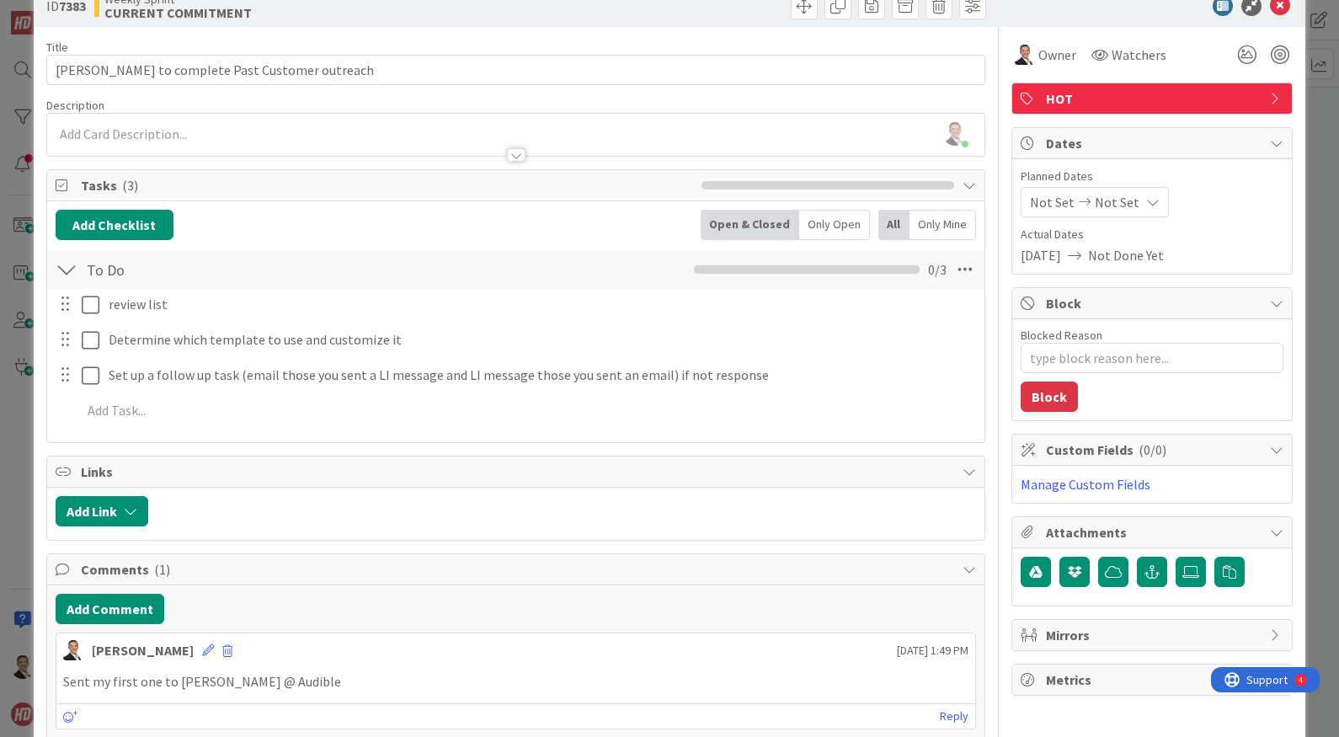
scroll to position [0, 0]
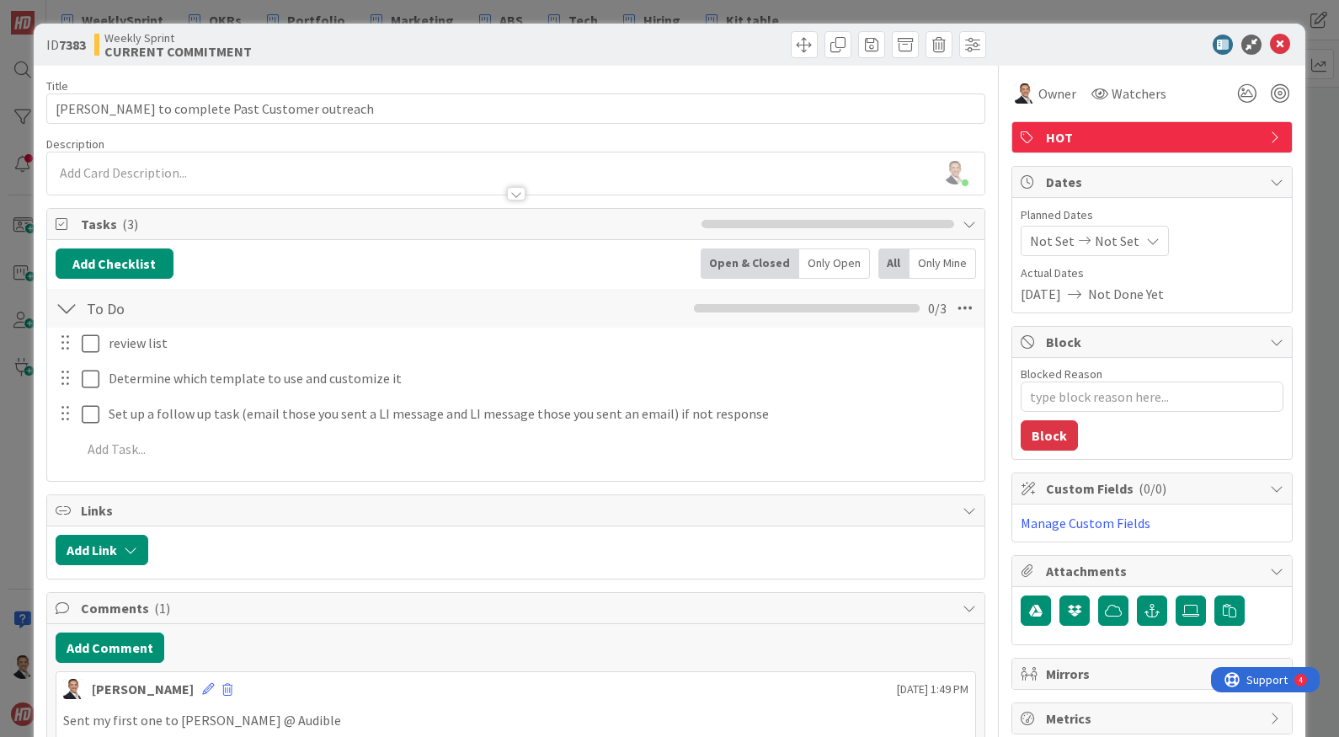
type textarea "x"
click at [1284, 50] on icon at bounding box center [1280, 45] width 20 height 20
